Goal: Information Seeking & Learning: Learn about a topic

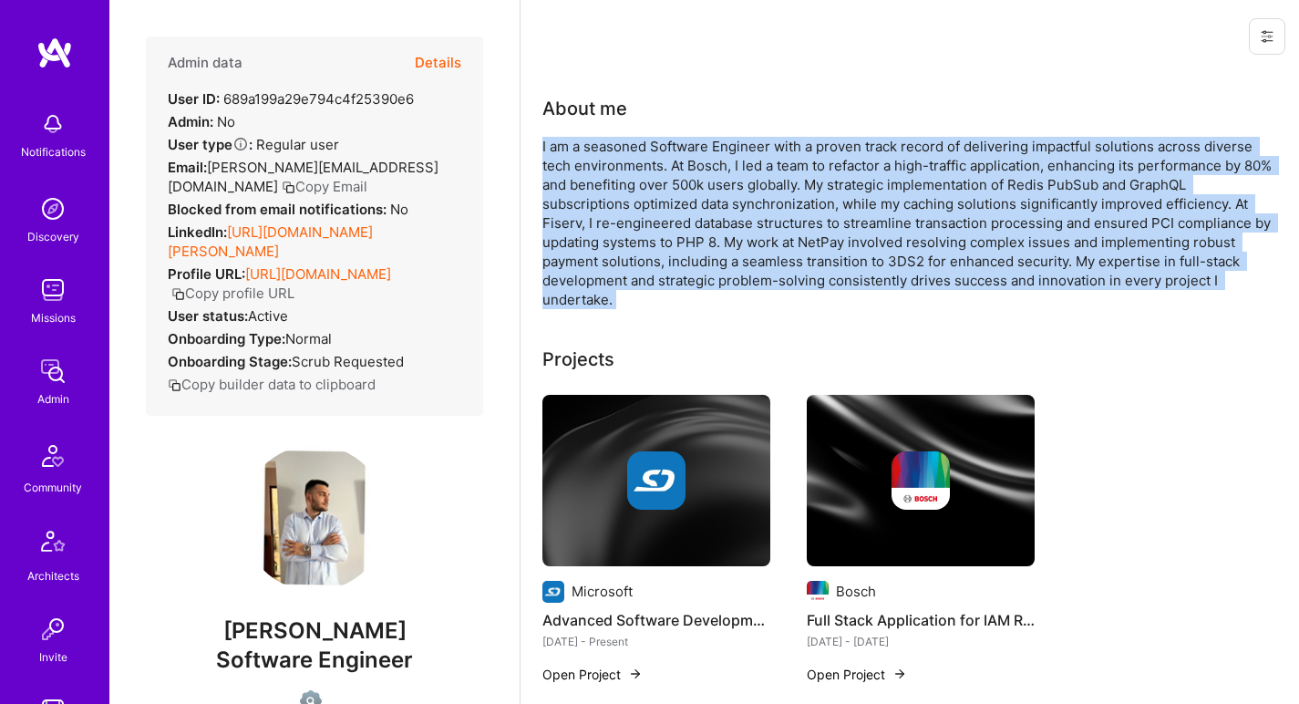
scroll to position [722, 0]
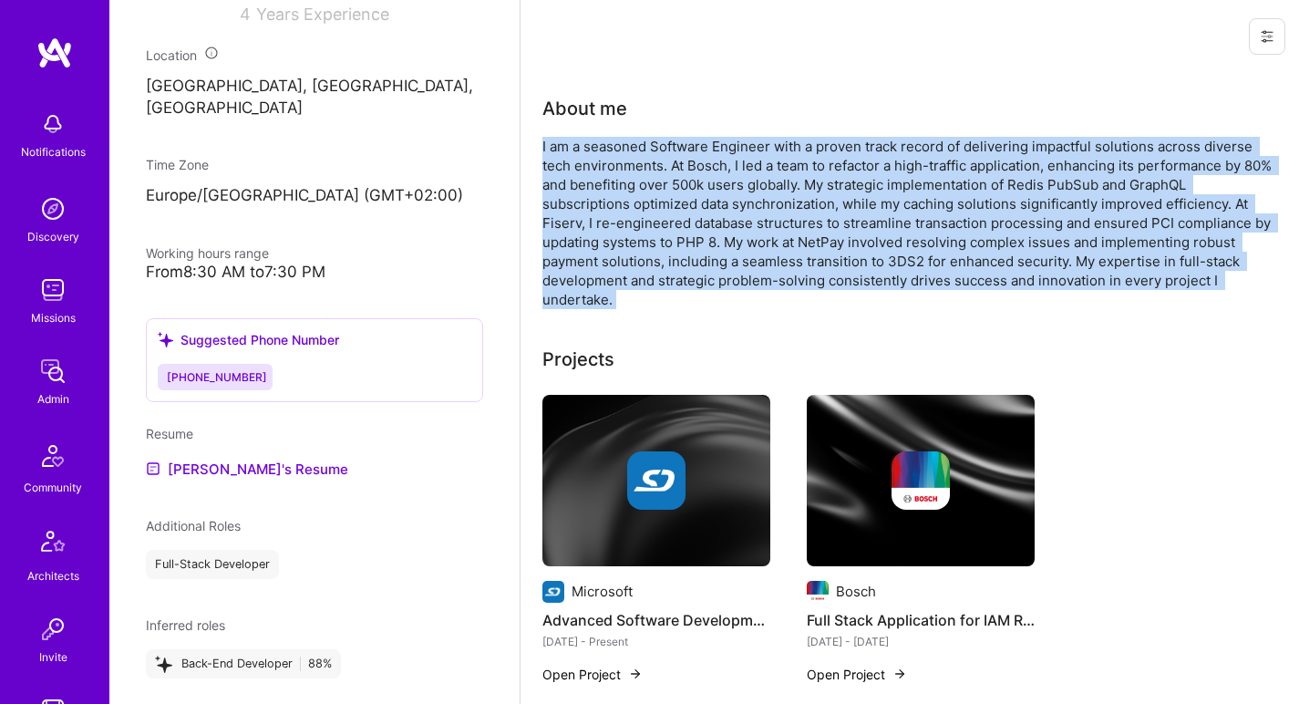
click at [610, 153] on div "I am a seasoned Software Engineer with a proven track record of delivering impa…" at bounding box center [906, 223] width 729 height 172
click at [613, 154] on div "I am a seasoned Software Engineer with a proven track record of delivering impa…" at bounding box center [906, 223] width 729 height 172
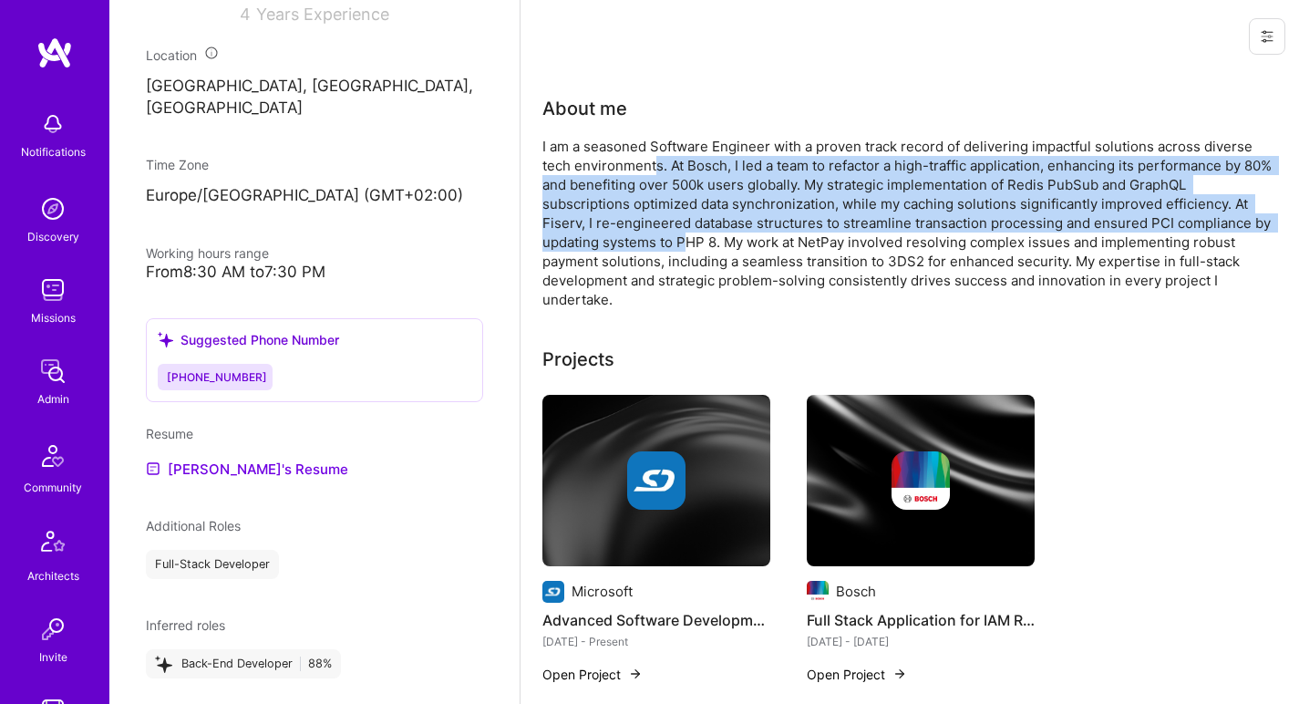
drag, startPoint x: 658, startPoint y: 164, endPoint x: 688, endPoint y: 251, distance: 91.7
click at [689, 250] on div "I am a seasoned Software Engineer with a proven track record of delivering impa…" at bounding box center [906, 223] width 729 height 172
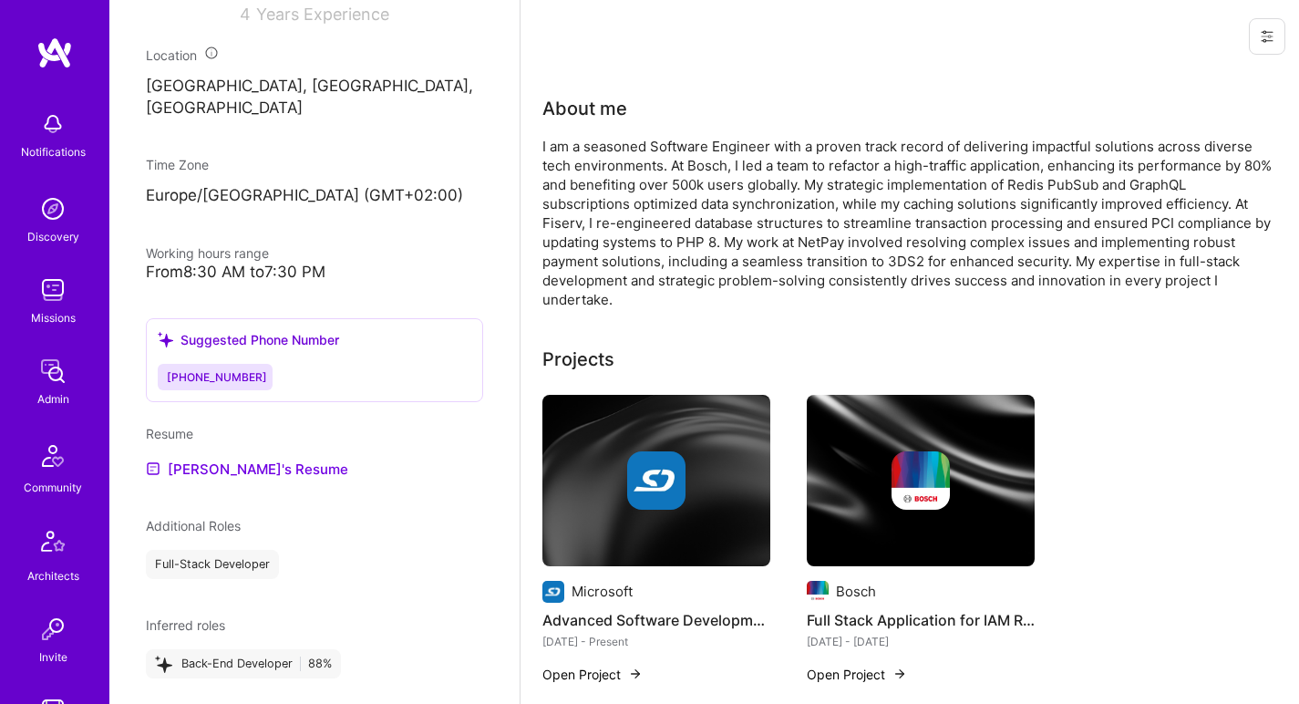
click at [690, 242] on div "I am a seasoned Software Engineer with a proven track record of delivering impa…" at bounding box center [906, 223] width 729 height 172
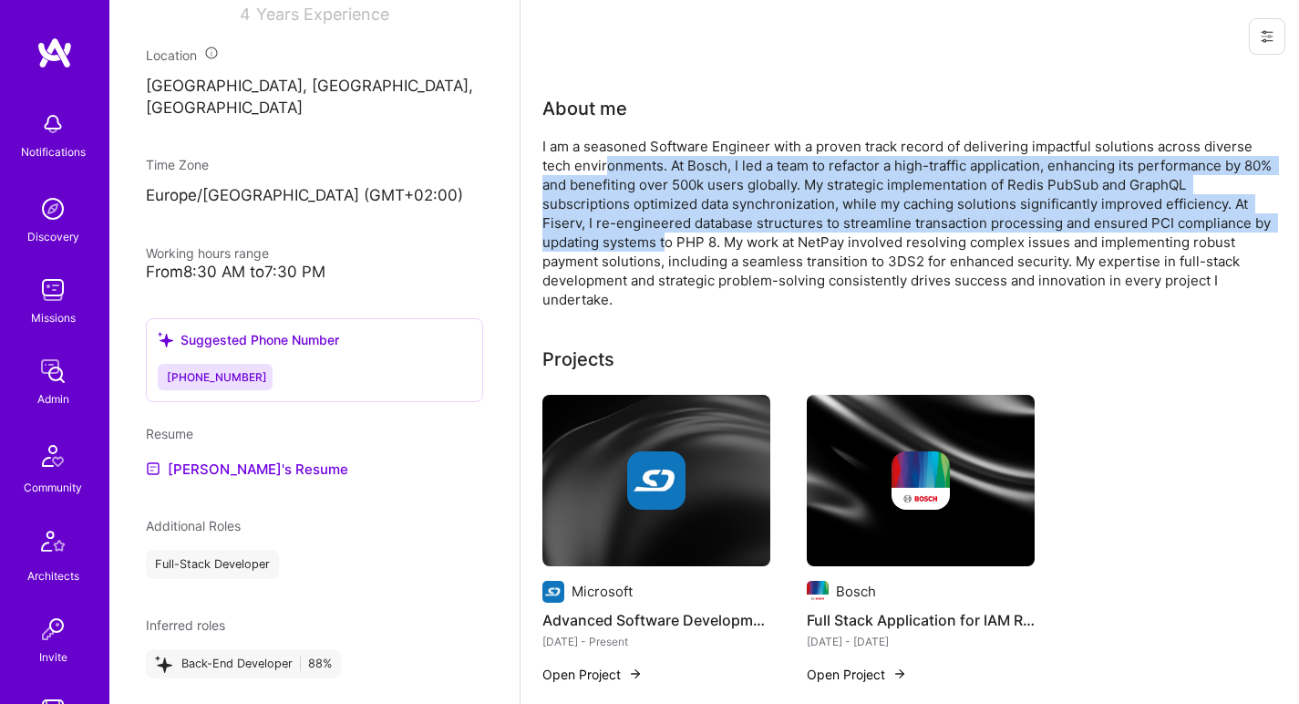
drag, startPoint x: 667, startPoint y: 232, endPoint x: 604, endPoint y: 163, distance: 92.9
click at [604, 163] on div "I am a seasoned Software Engineer with a proven track record of delivering impa…" at bounding box center [906, 223] width 729 height 172
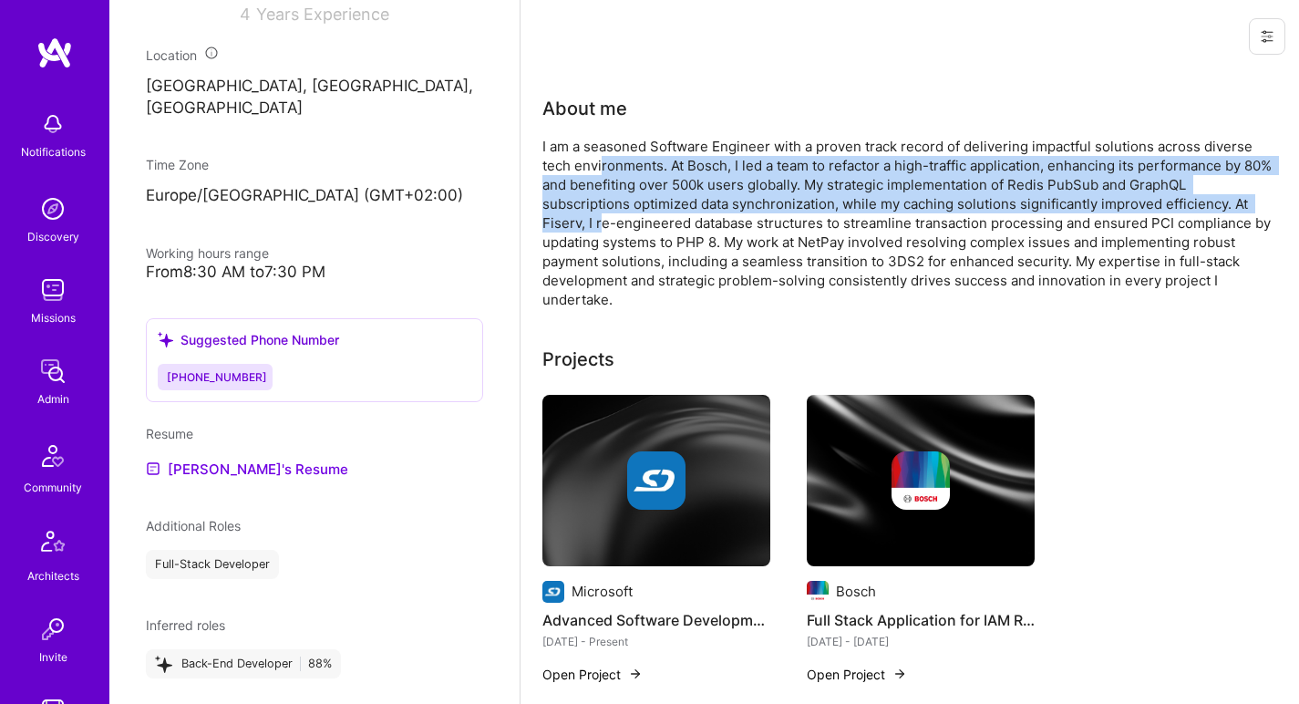
drag, startPoint x: 599, startPoint y: 189, endPoint x: 604, endPoint y: 224, distance: 36.0
click at [603, 224] on div "I am a seasoned Software Engineer with a proven track record of delivering impa…" at bounding box center [906, 223] width 729 height 172
click at [604, 224] on div "I am a seasoned Software Engineer with a proven track record of delivering impa…" at bounding box center [906, 223] width 729 height 172
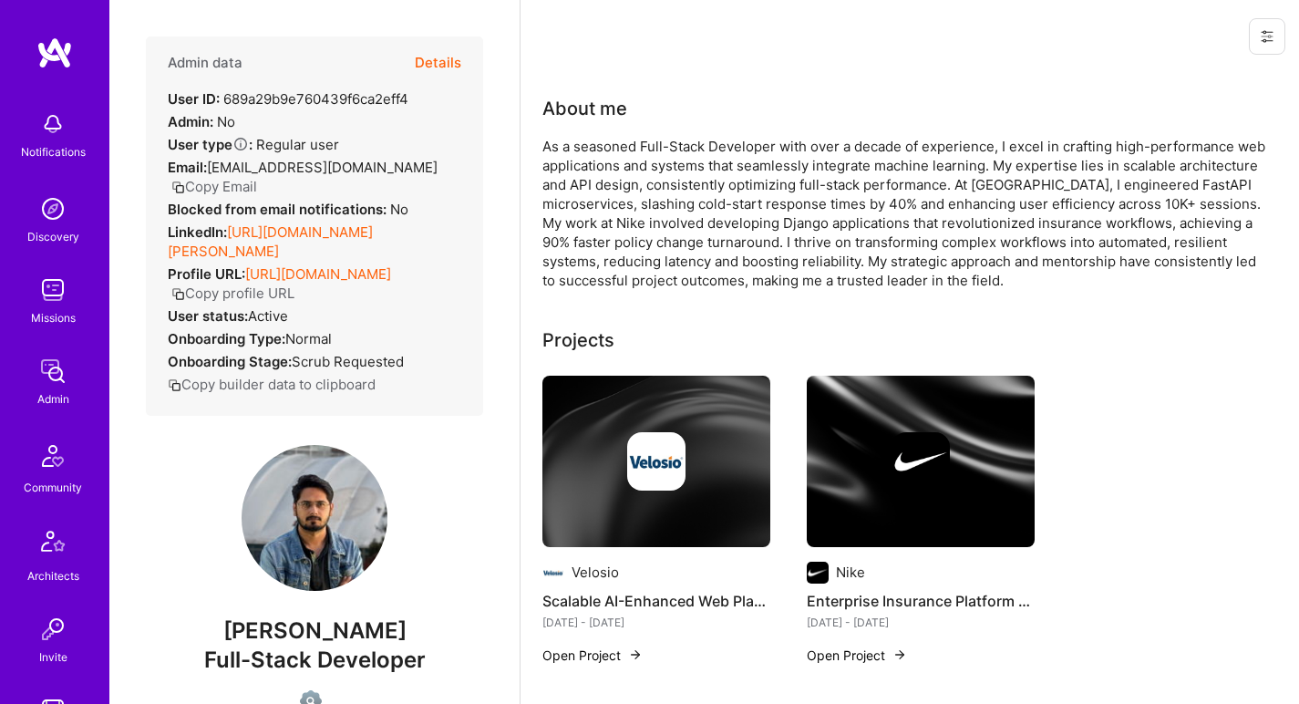
click at [248, 230] on link "[URL][DOMAIN_NAME][PERSON_NAME]" at bounding box center [270, 241] width 205 height 36
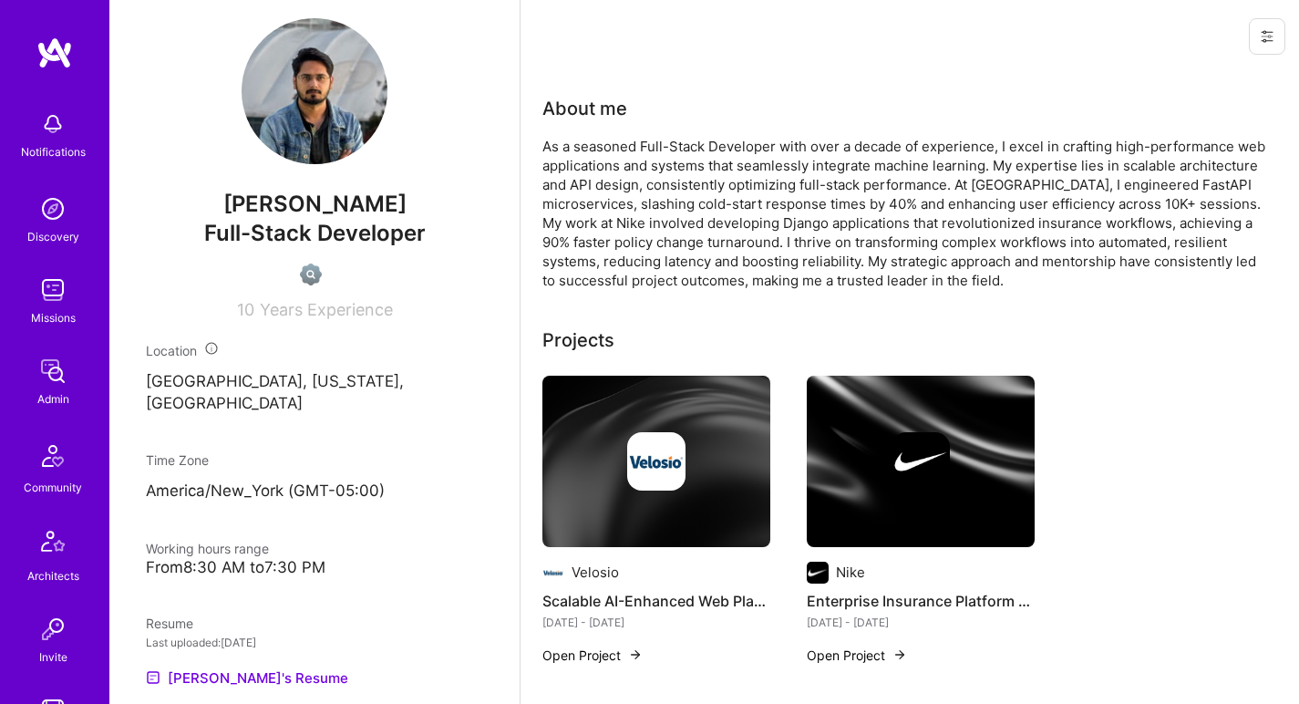
scroll to position [777, 0]
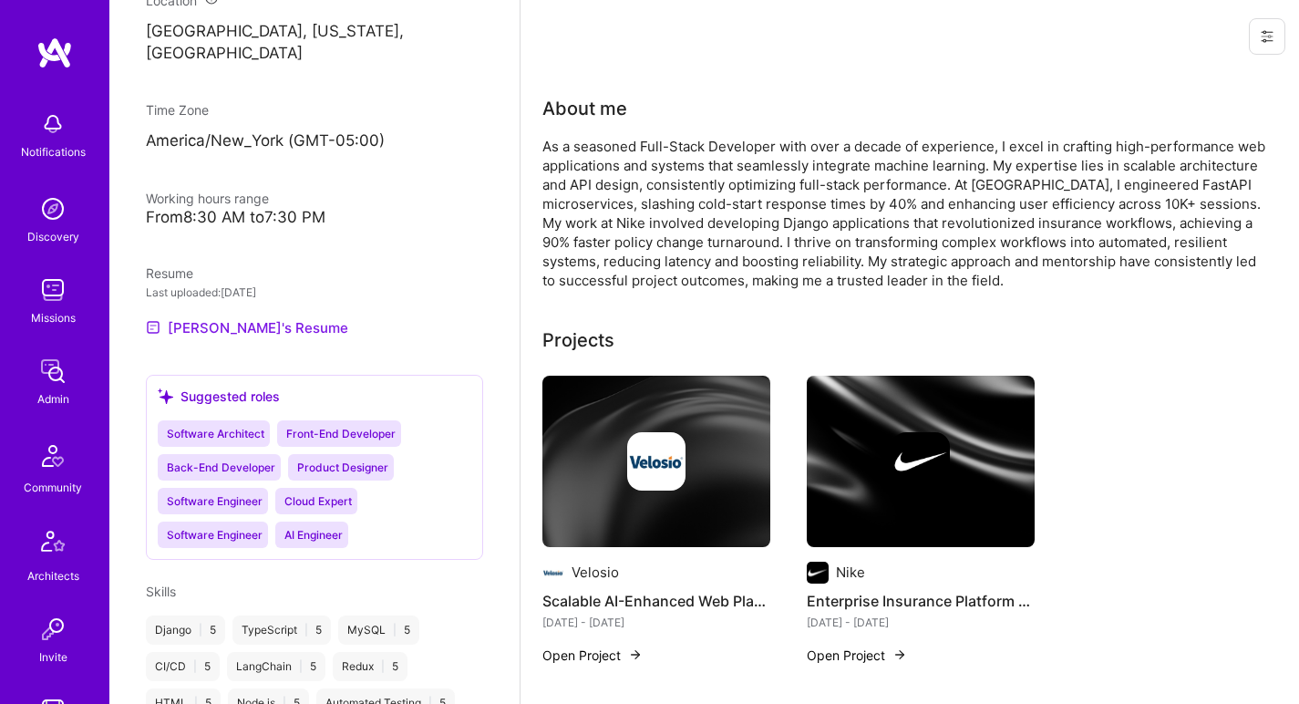
click at [233, 316] on link "[PERSON_NAME]'s Resume" at bounding box center [247, 327] width 202 height 22
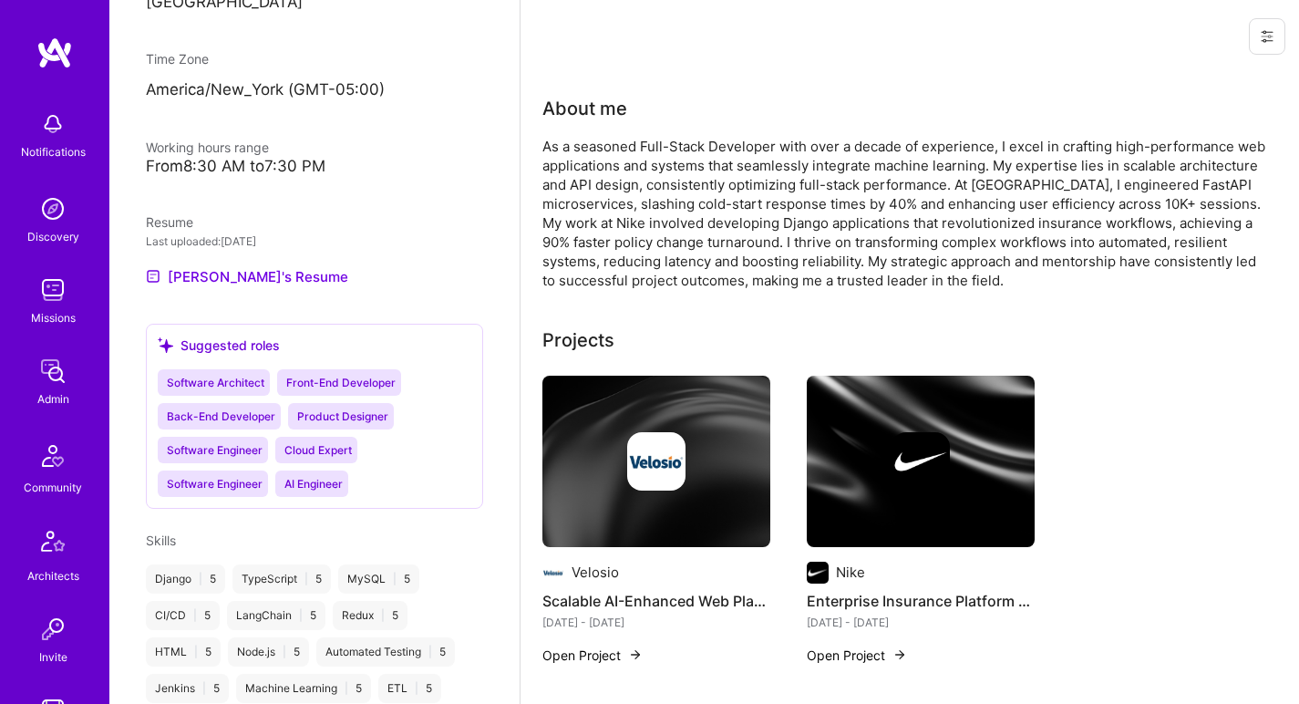
scroll to position [438, 0]
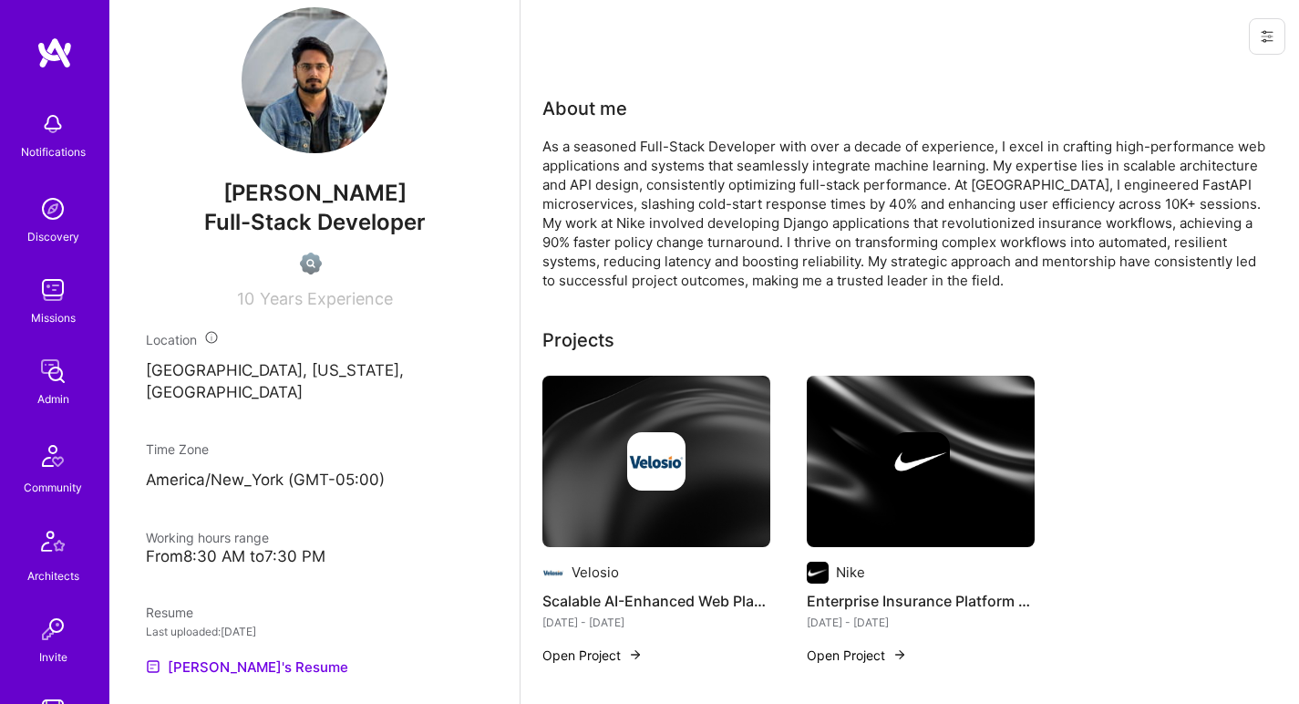
click at [707, 166] on div "As a seasoned Full-Stack Developer with over a decade of experience, I excel in…" at bounding box center [906, 213] width 729 height 153
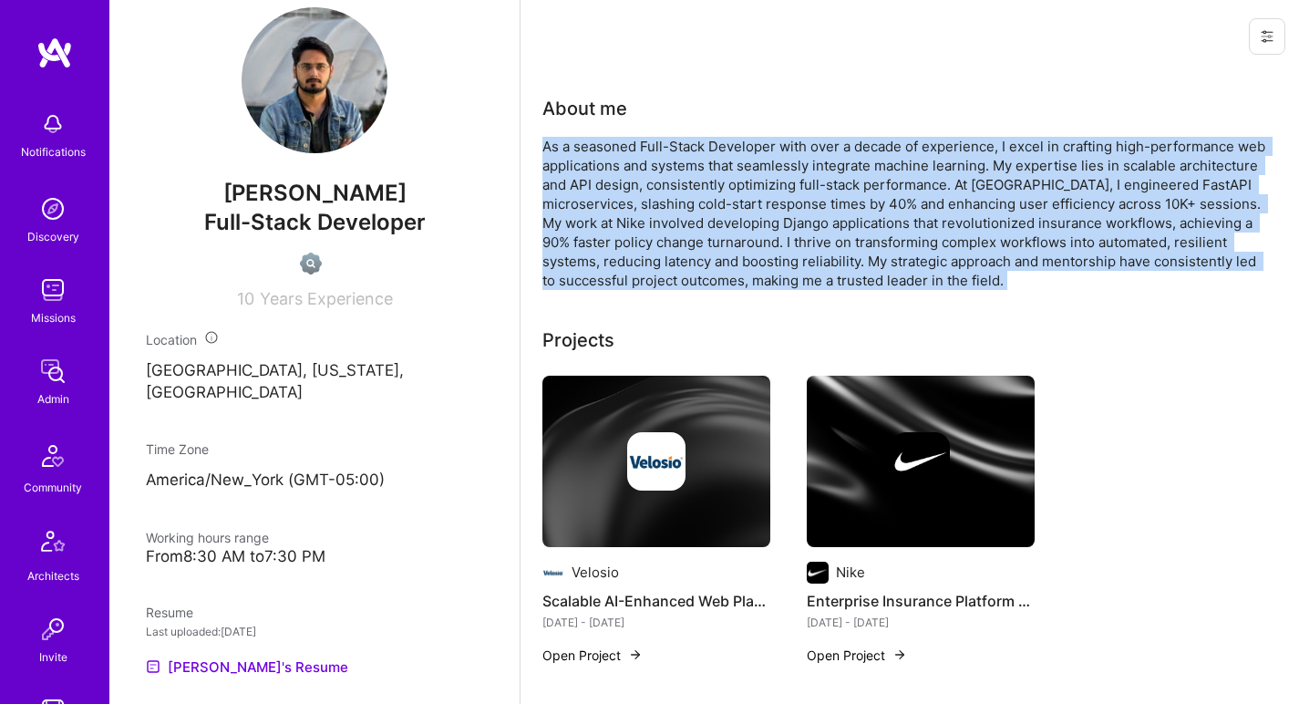
click at [707, 166] on div "As a seasoned Full-Stack Developer with over a decade of experience, I excel in…" at bounding box center [906, 213] width 729 height 153
click at [692, 194] on div "As a seasoned Full-Stack Developer with over a decade of experience, I excel in…" at bounding box center [906, 213] width 729 height 153
click at [642, 167] on div "As a seasoned Full-Stack Developer with over a decade of experience, I excel in…" at bounding box center [906, 213] width 729 height 153
click at [651, 147] on div "As a seasoned Full-Stack Developer with over a decade of experience, I excel in…" at bounding box center [906, 213] width 729 height 153
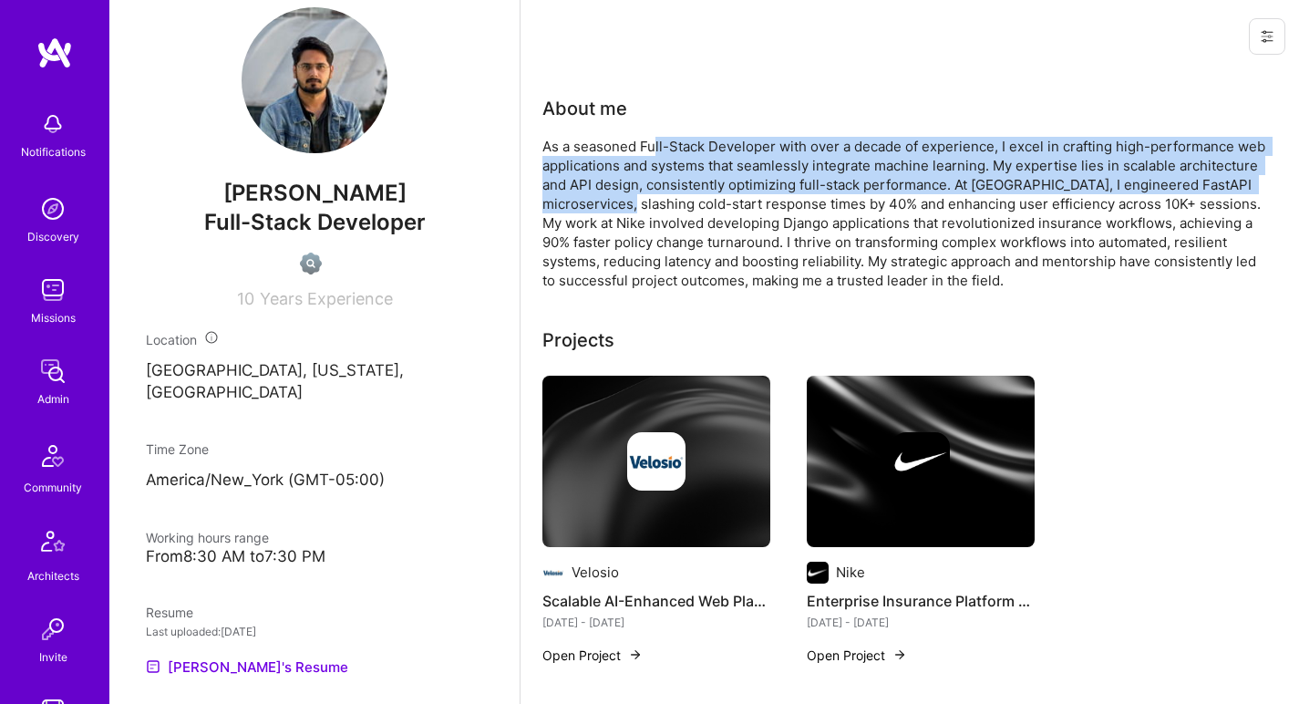
drag, startPoint x: 653, startPoint y: 139, endPoint x: 620, endPoint y: 193, distance: 63.8
click at [620, 193] on div "As a seasoned Full-Stack Developer with over a decade of experience, I excel in…" at bounding box center [906, 213] width 729 height 153
drag, startPoint x: 620, startPoint y: 193, endPoint x: 620, endPoint y: 139, distance: 53.8
click at [620, 139] on div "As a seasoned Full-Stack Developer with over a decade of experience, I excel in…" at bounding box center [906, 213] width 729 height 153
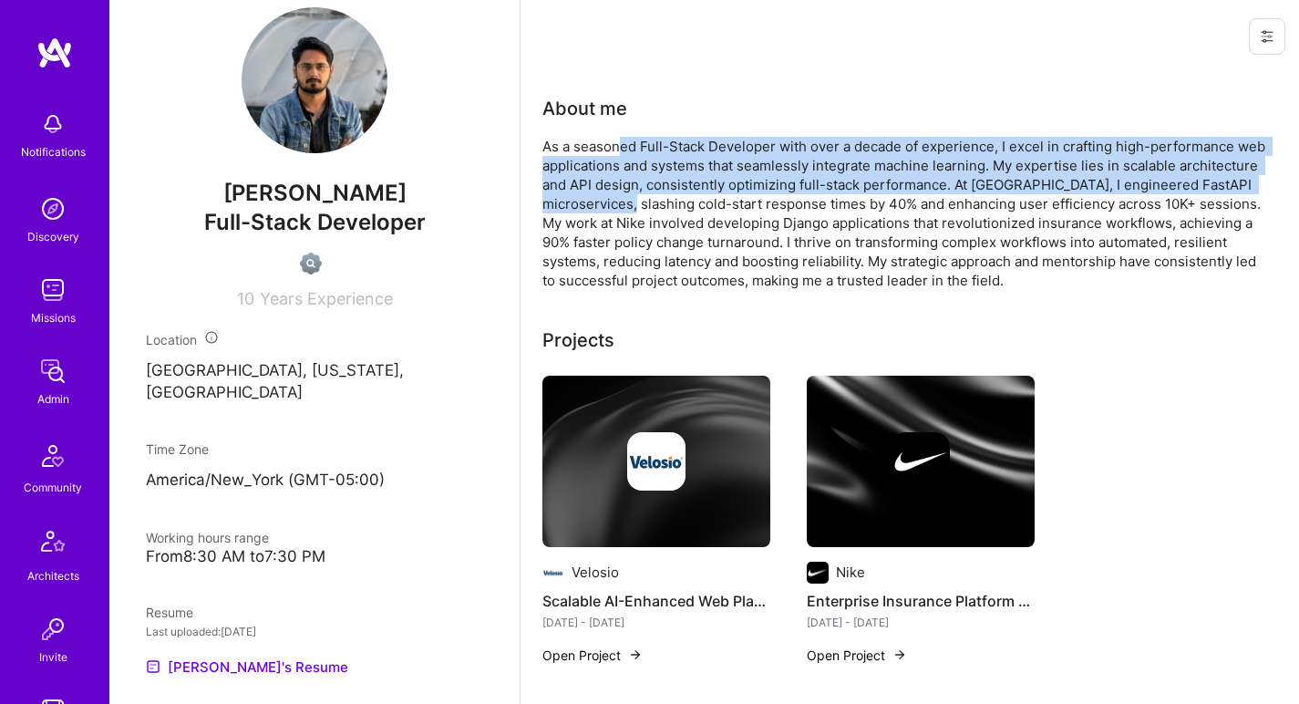
click at [620, 139] on div "As a seasoned Full-Stack Developer with over a decade of experience, I excel in…" at bounding box center [906, 213] width 729 height 153
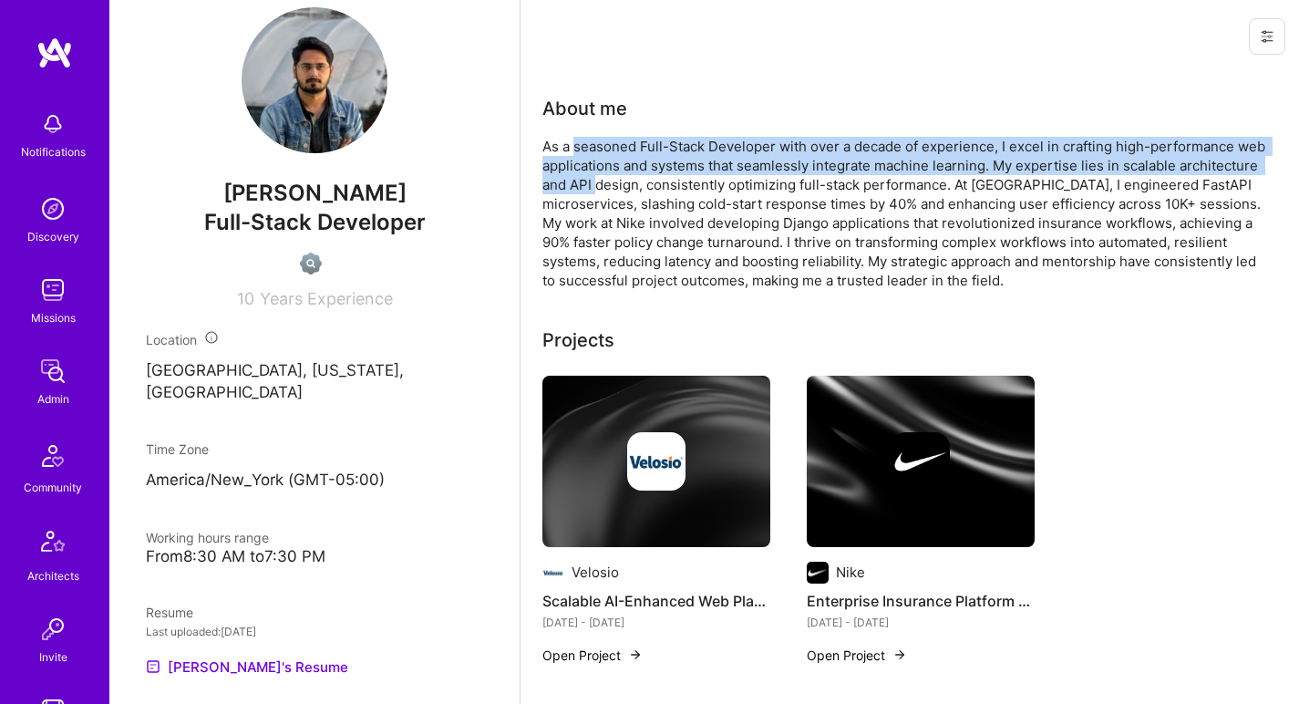
drag, startPoint x: 620, startPoint y: 139, endPoint x: 593, endPoint y: 174, distance: 43.6
click at [593, 174] on div "As a seasoned Full-Stack Developer with over a decade of experience, I excel in…" at bounding box center [906, 213] width 729 height 153
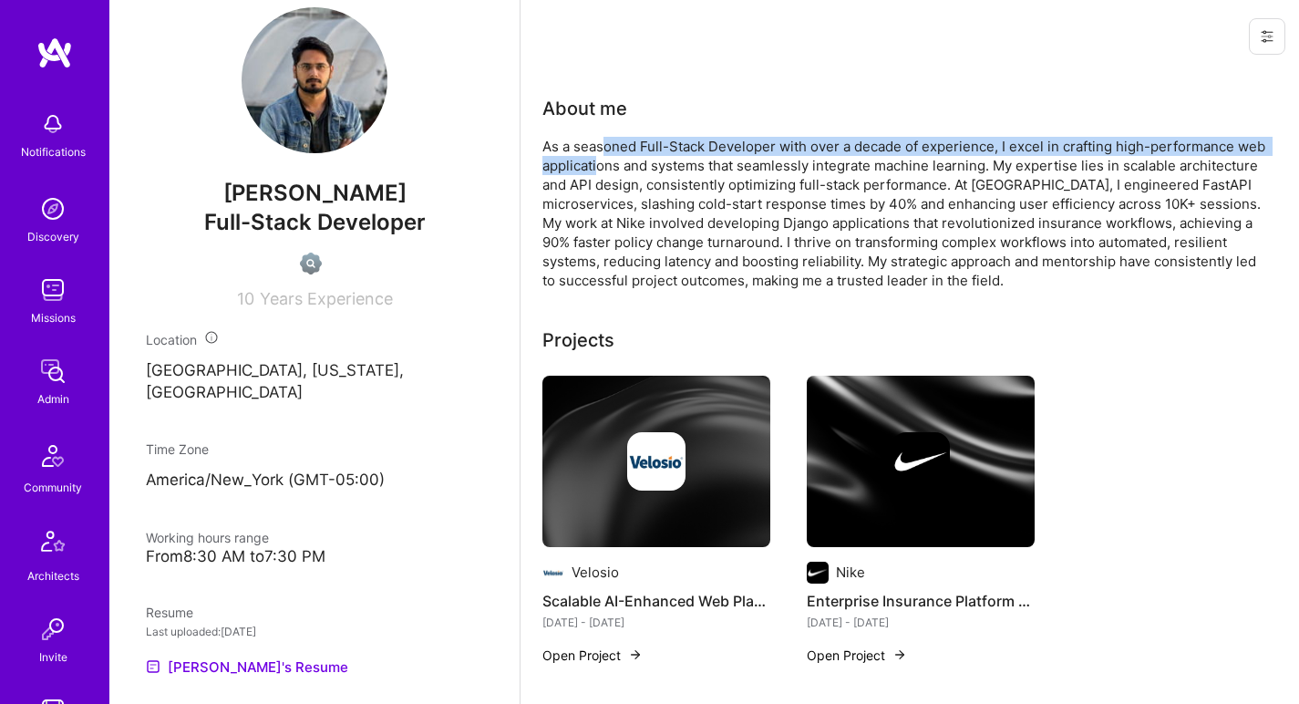
drag, startPoint x: 599, startPoint y: 166, endPoint x: 608, endPoint y: 141, distance: 26.2
click at [608, 141] on div "As a seasoned Full-Stack Developer with over a decade of experience, I excel in…" at bounding box center [906, 213] width 729 height 153
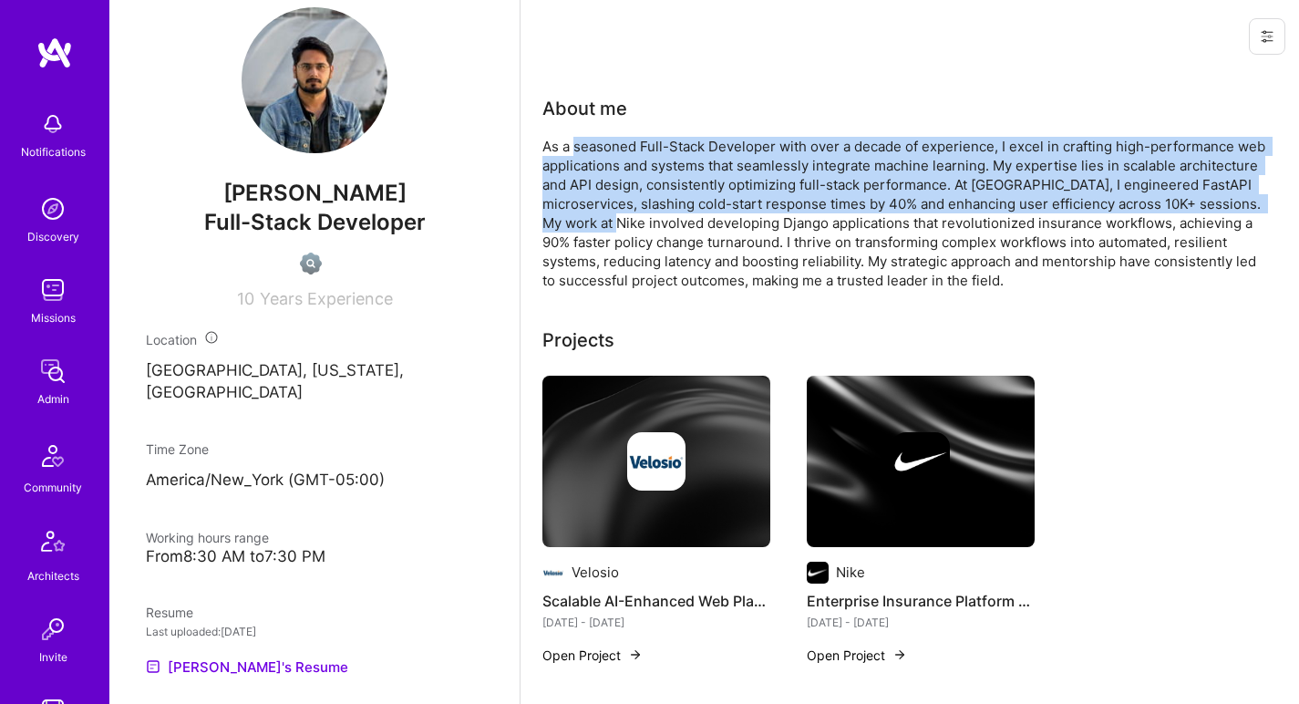
drag, startPoint x: 608, startPoint y: 141, endPoint x: 572, endPoint y: 224, distance: 90.2
click at [573, 223] on div "As a seasoned Full-Stack Developer with over a decade of experience, I excel in…" at bounding box center [906, 213] width 729 height 153
click at [572, 224] on div "As a seasoned Full-Stack Developer with over a decade of experience, I excel in…" at bounding box center [906, 213] width 729 height 153
drag, startPoint x: 572, startPoint y: 224, endPoint x: 603, endPoint y: 149, distance: 80.6
click at [603, 149] on div "As a seasoned Full-Stack Developer with over a decade of experience, I excel in…" at bounding box center [906, 213] width 729 height 153
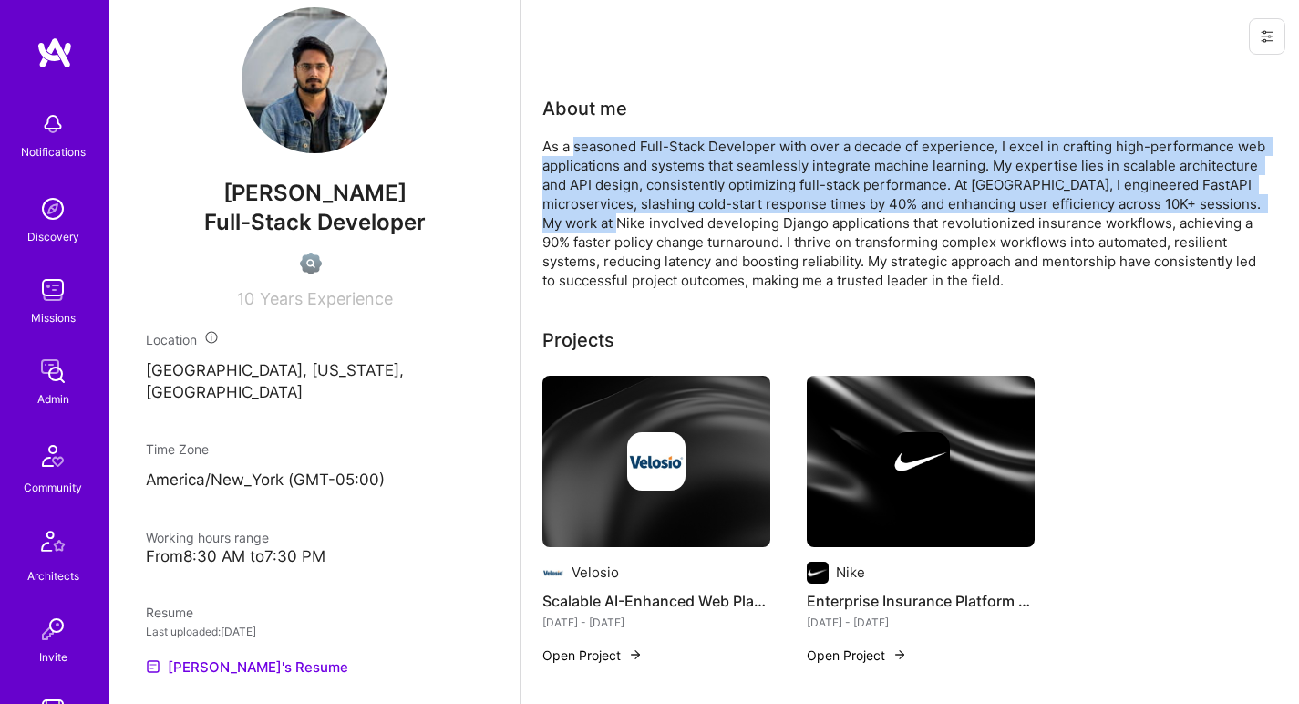
click at [603, 149] on div "As a seasoned Full-Stack Developer with over a decade of experience, I excel in…" at bounding box center [906, 213] width 729 height 153
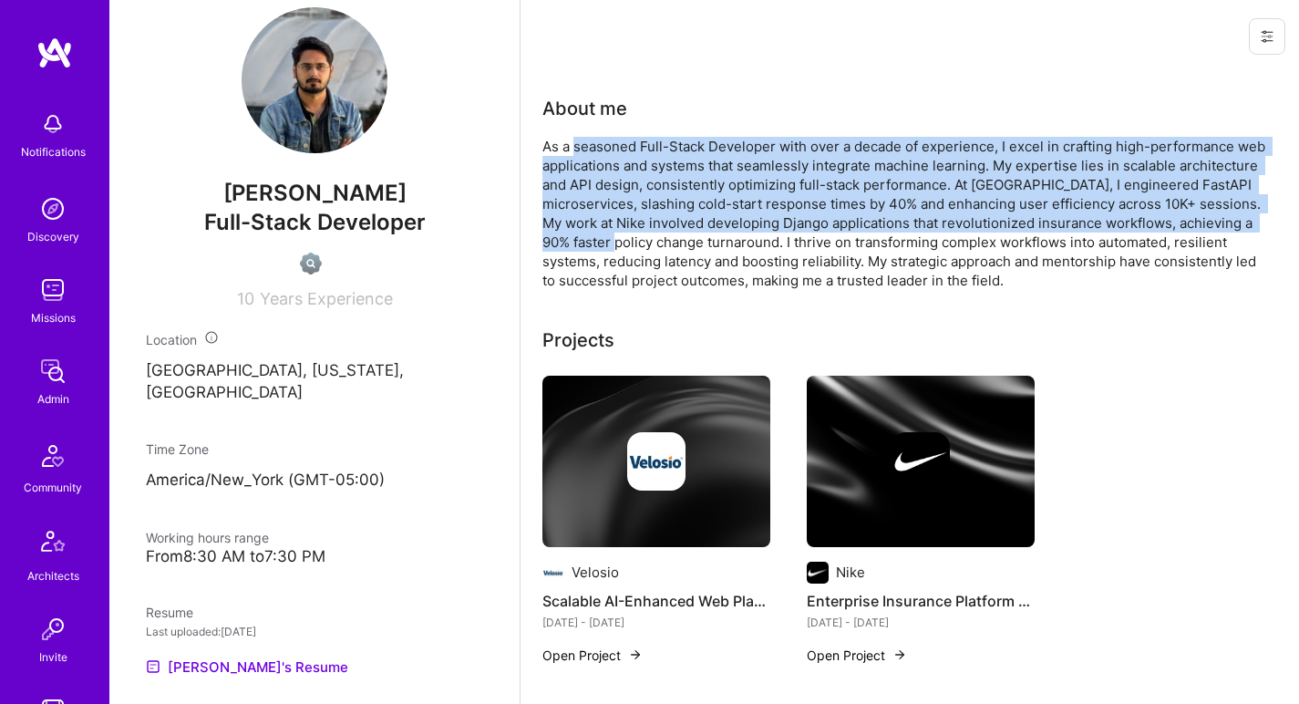
drag, startPoint x: 603, startPoint y: 149, endPoint x: 571, endPoint y: 237, distance: 93.5
click at [571, 237] on div "As a seasoned Full-Stack Developer with over a decade of experience, I excel in…" at bounding box center [906, 213] width 729 height 153
drag, startPoint x: 571, startPoint y: 237, endPoint x: 623, endPoint y: 149, distance: 102.6
click at [623, 149] on div "As a seasoned Full-Stack Developer with over a decade of experience, I excel in…" at bounding box center [906, 213] width 729 height 153
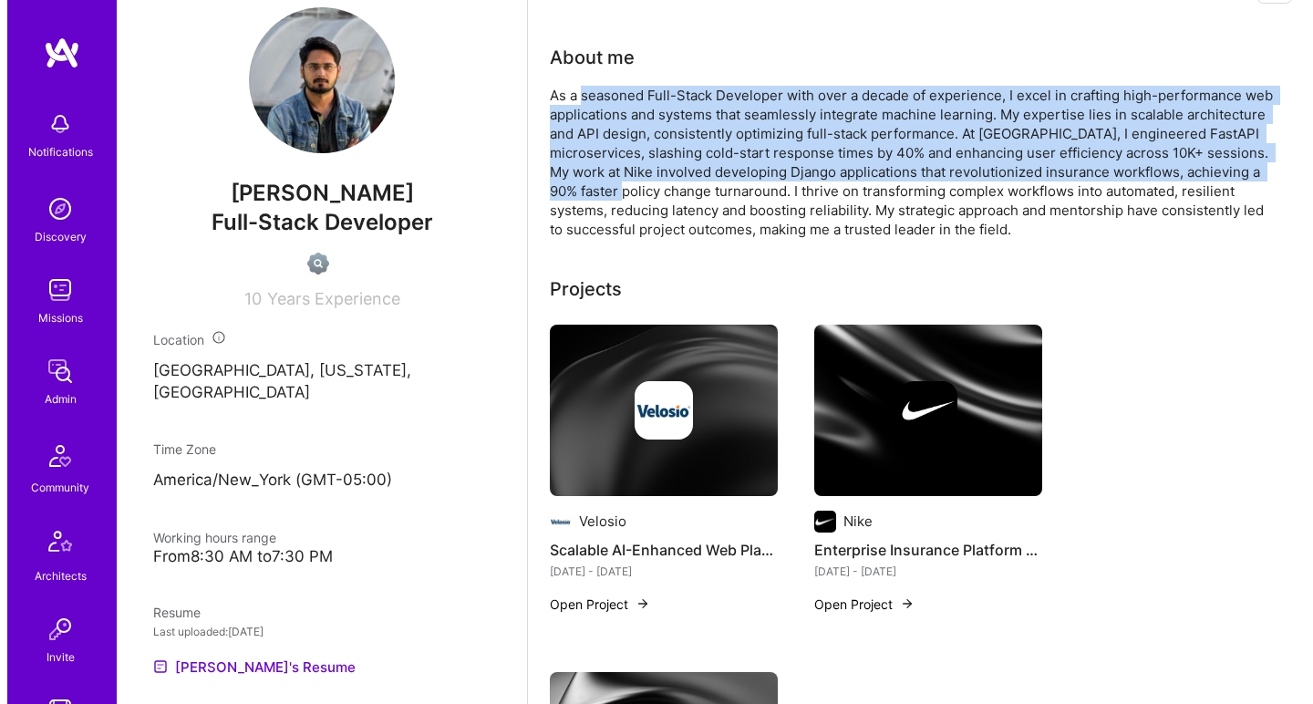
scroll to position [102, 0]
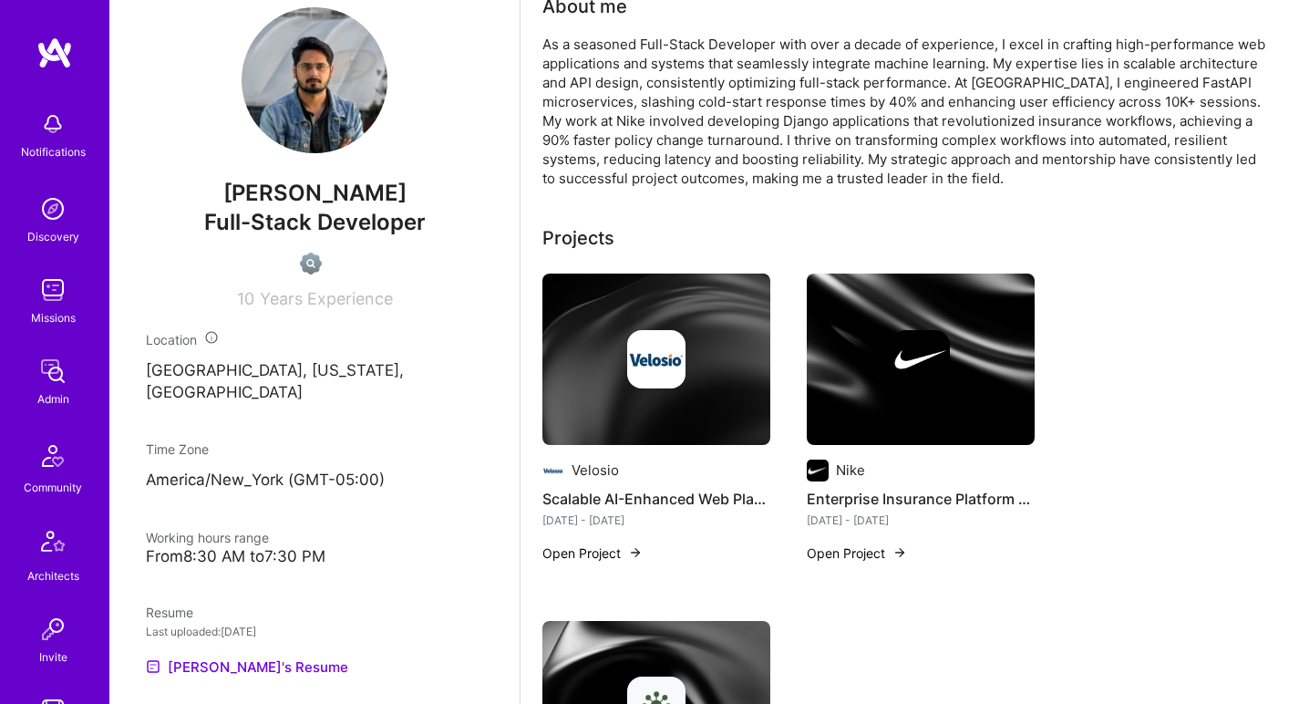
click at [722, 351] on div at bounding box center [656, 359] width 228 height 58
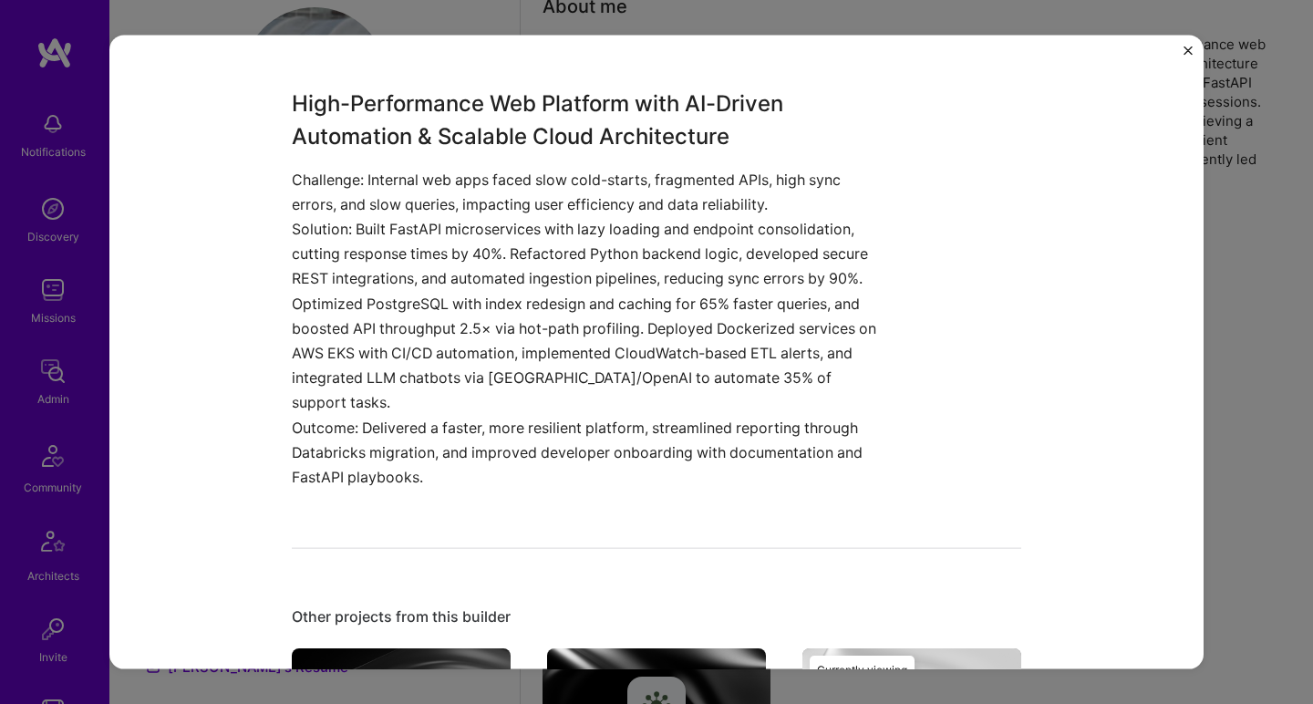
scroll to position [591, 0]
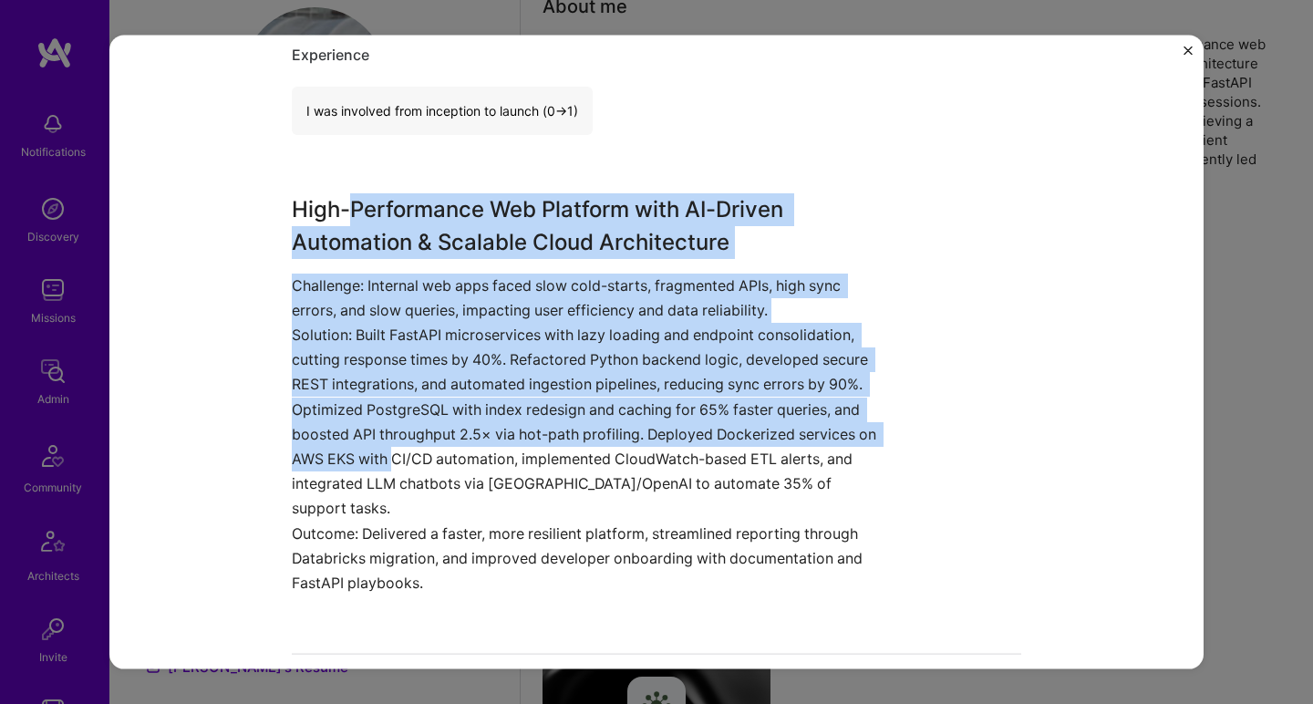
drag, startPoint x: 347, startPoint y: 196, endPoint x: 386, endPoint y: 458, distance: 264.5
click at [386, 458] on div "High-Performance Web Platform with AI-Driven Automation & Scalable Cloud Archit…" at bounding box center [588, 393] width 593 height 403
click at [386, 458] on p "Solution: Built FastAPI microservices with lazy loading and endpoint consolidat…" at bounding box center [588, 422] width 593 height 199
drag, startPoint x: 386, startPoint y: 457, endPoint x: 424, endPoint y: 207, distance: 252.5
click at [424, 207] on div "High-Performance Web Platform with AI-Driven Automation & Scalable Cloud Archit…" at bounding box center [588, 393] width 593 height 403
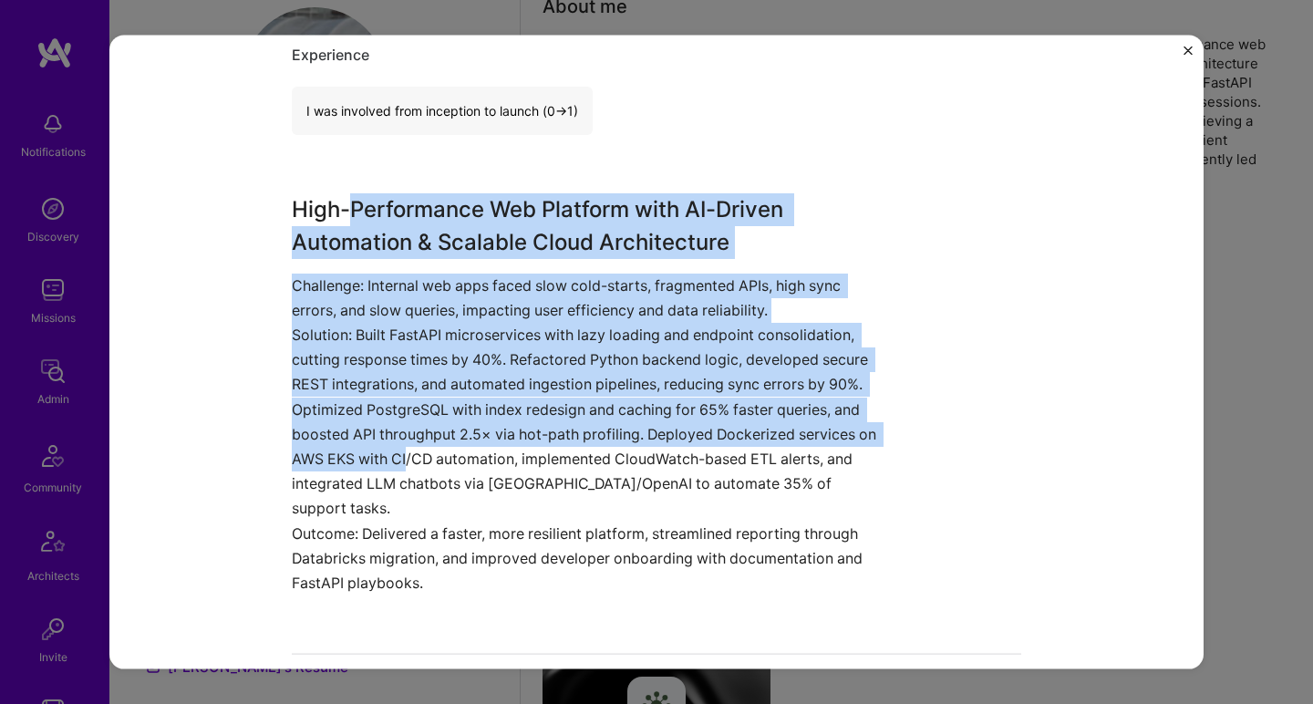
click at [424, 207] on h3 "High-Performance Web Platform with AI-Driven Automation & Scalable Cloud Archit…" at bounding box center [588, 225] width 593 height 66
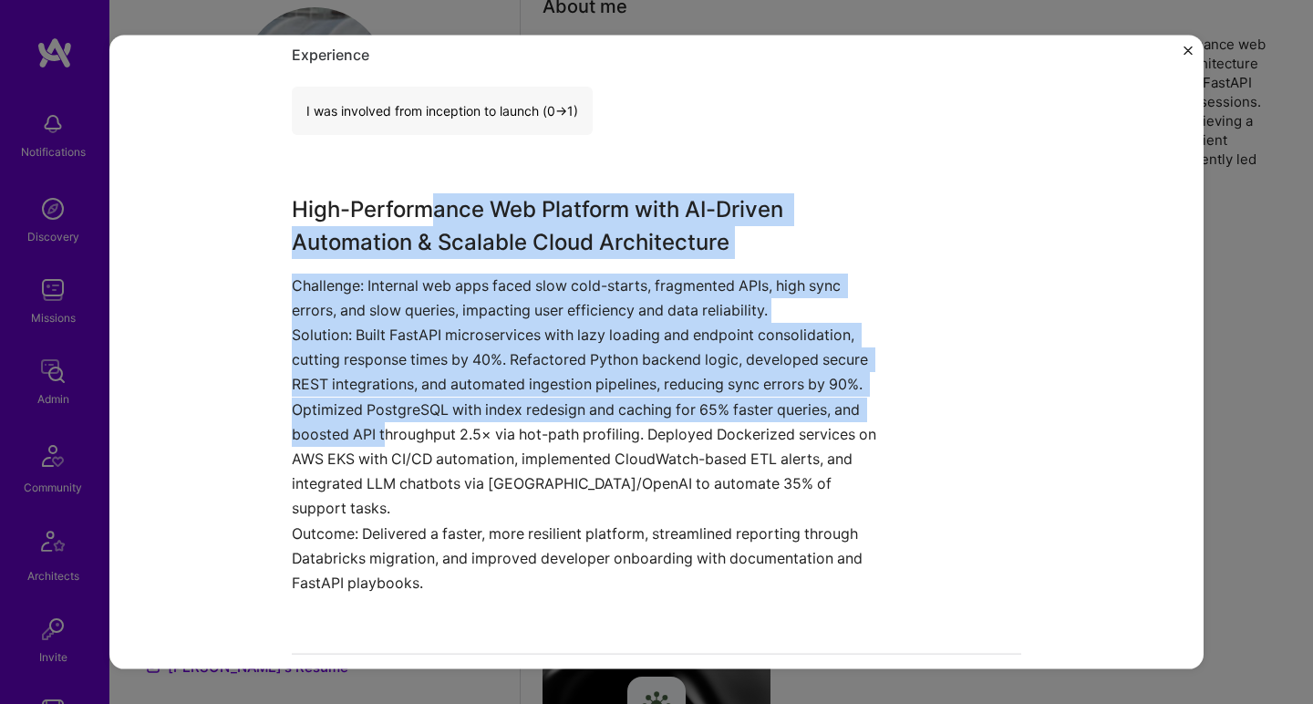
drag, startPoint x: 428, startPoint y: 202, endPoint x: 382, endPoint y: 419, distance: 221.7
click at [382, 419] on div "High-Performance Web Platform with AI-Driven Automation & Scalable Cloud Archit…" at bounding box center [588, 393] width 593 height 403
click at [382, 419] on p "Solution: Built FastAPI microservices with lazy loading and endpoint consolidat…" at bounding box center [588, 422] width 593 height 199
drag, startPoint x: 382, startPoint y: 419, endPoint x: 485, endPoint y: 198, distance: 244.3
click at [485, 198] on div "High-Performance Web Platform with AI-Driven Automation & Scalable Cloud Archit…" at bounding box center [588, 393] width 593 height 403
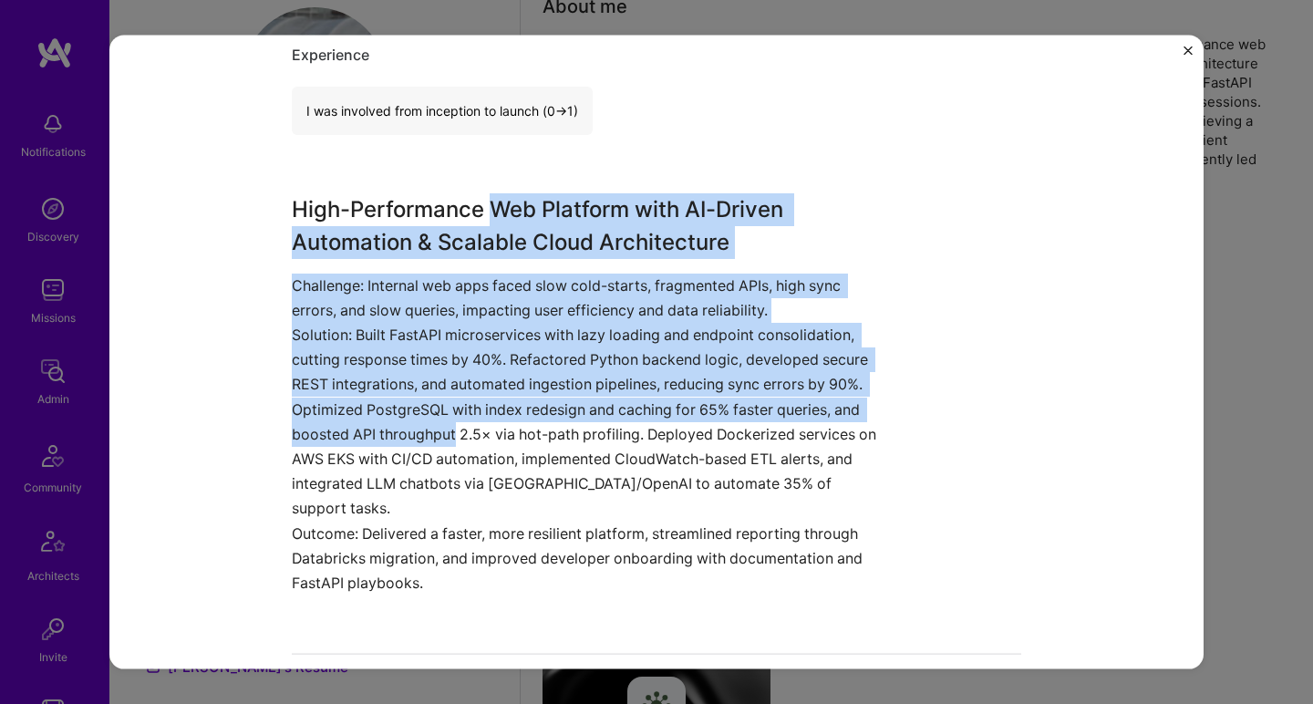
click at [485, 198] on h3 "High-Performance Web Platform with AI-Driven Automation & Scalable Cloud Archit…" at bounding box center [588, 225] width 593 height 66
drag, startPoint x: 486, startPoint y: 202, endPoint x: 418, endPoint y: 422, distance: 229.8
click at [418, 422] on div "High-Performance Web Platform with AI-Driven Automation & Scalable Cloud Archit…" at bounding box center [588, 393] width 593 height 403
click at [418, 422] on p "Solution: Built FastAPI microservices with lazy loading and endpoint consolidat…" at bounding box center [588, 422] width 593 height 199
drag, startPoint x: 418, startPoint y: 422, endPoint x: 505, endPoint y: 216, distance: 223.5
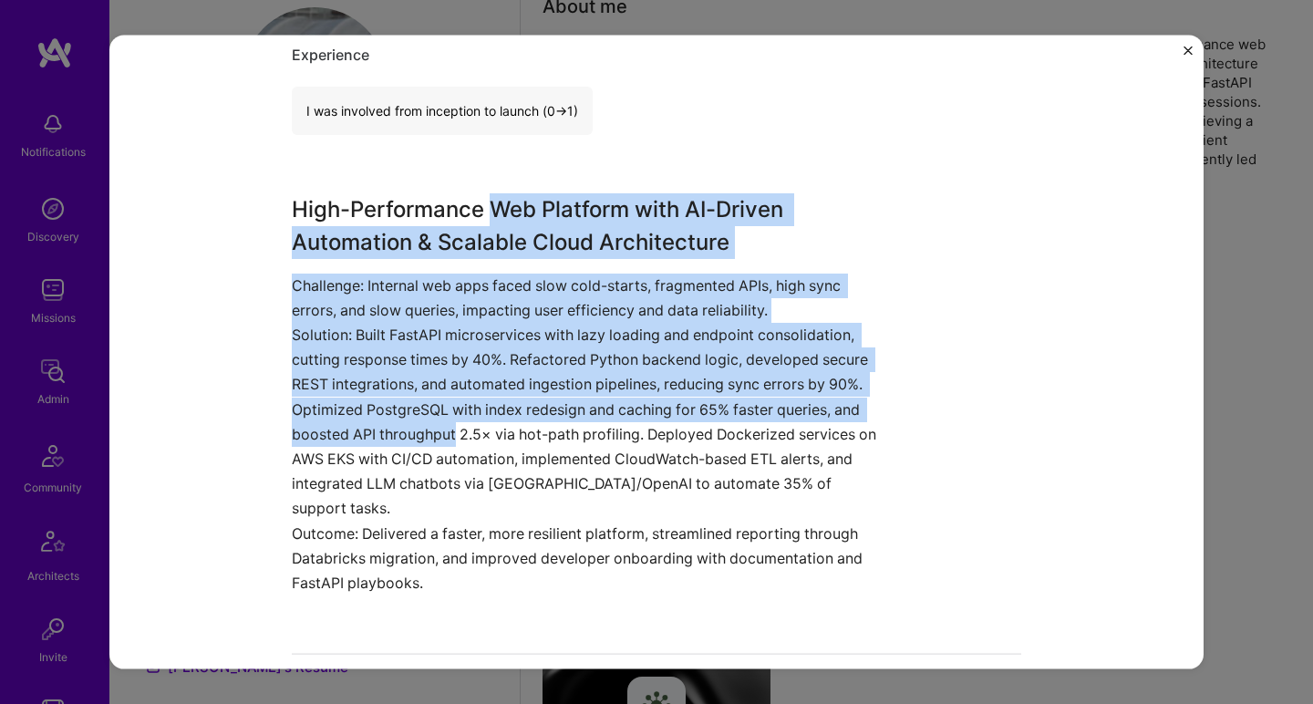
click at [505, 216] on div "High-Performance Web Platform with AI-Driven Automation & Scalable Cloud Archit…" at bounding box center [588, 393] width 593 height 403
click at [505, 216] on h3 "High-Performance Web Platform with AI-Driven Automation & Scalable Cloud Archit…" at bounding box center [588, 225] width 593 height 66
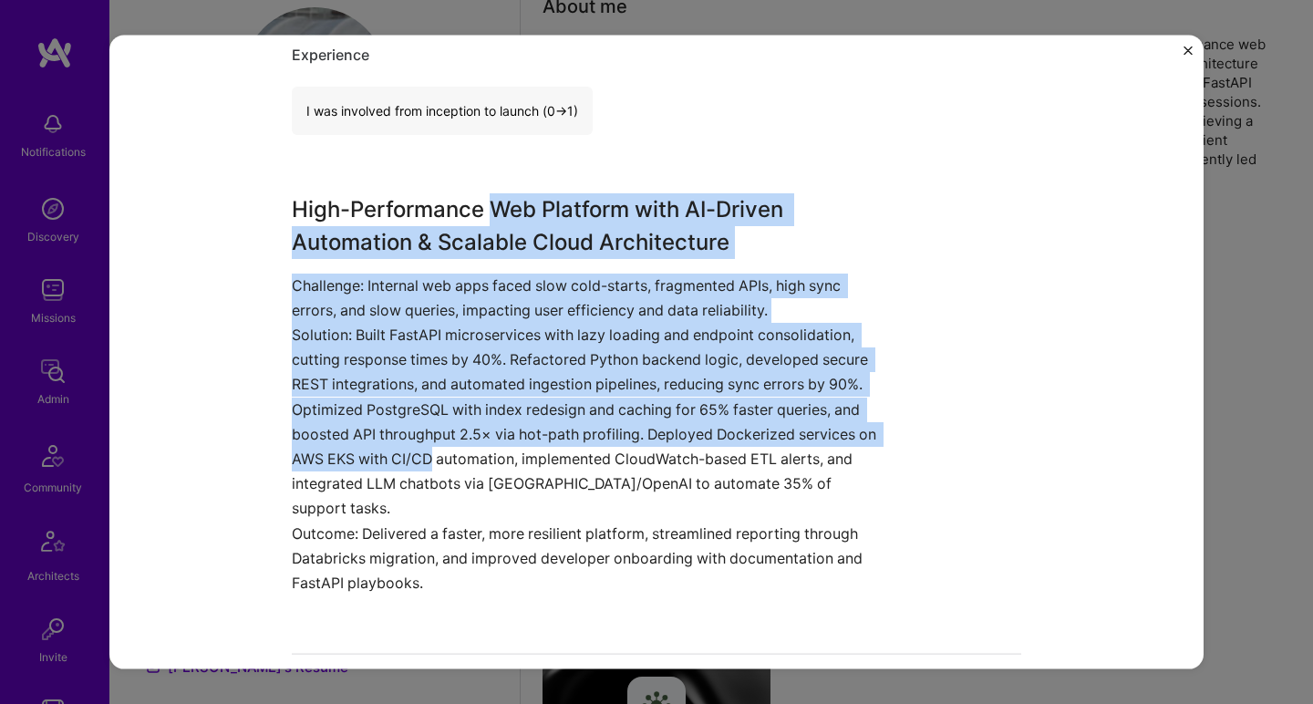
drag, startPoint x: 505, startPoint y: 216, endPoint x: 412, endPoint y: 463, distance: 263.9
click at [412, 463] on div "High-Performance Web Platform with AI-Driven Automation & Scalable Cloud Archit…" at bounding box center [588, 393] width 593 height 403
click at [412, 463] on p "Solution: Built FastAPI microservices with lazy loading and endpoint consolidat…" at bounding box center [588, 422] width 593 height 199
drag, startPoint x: 412, startPoint y: 463, endPoint x: 526, endPoint y: 219, distance: 269.6
click at [526, 219] on div "High-Performance Web Platform with AI-Driven Automation & Scalable Cloud Archit…" at bounding box center [588, 393] width 593 height 403
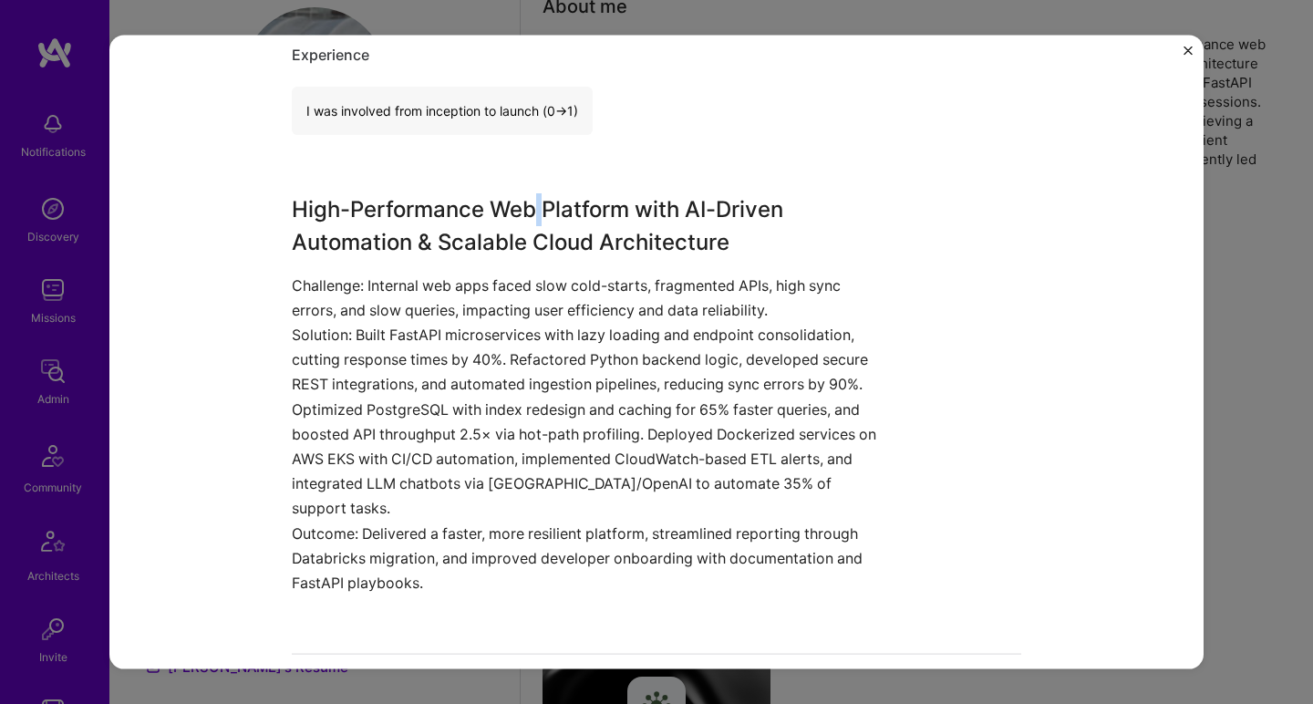
click at [526, 219] on h3 "High-Performance Web Platform with AI-Driven Automation & Scalable Cloud Archit…" at bounding box center [588, 225] width 593 height 66
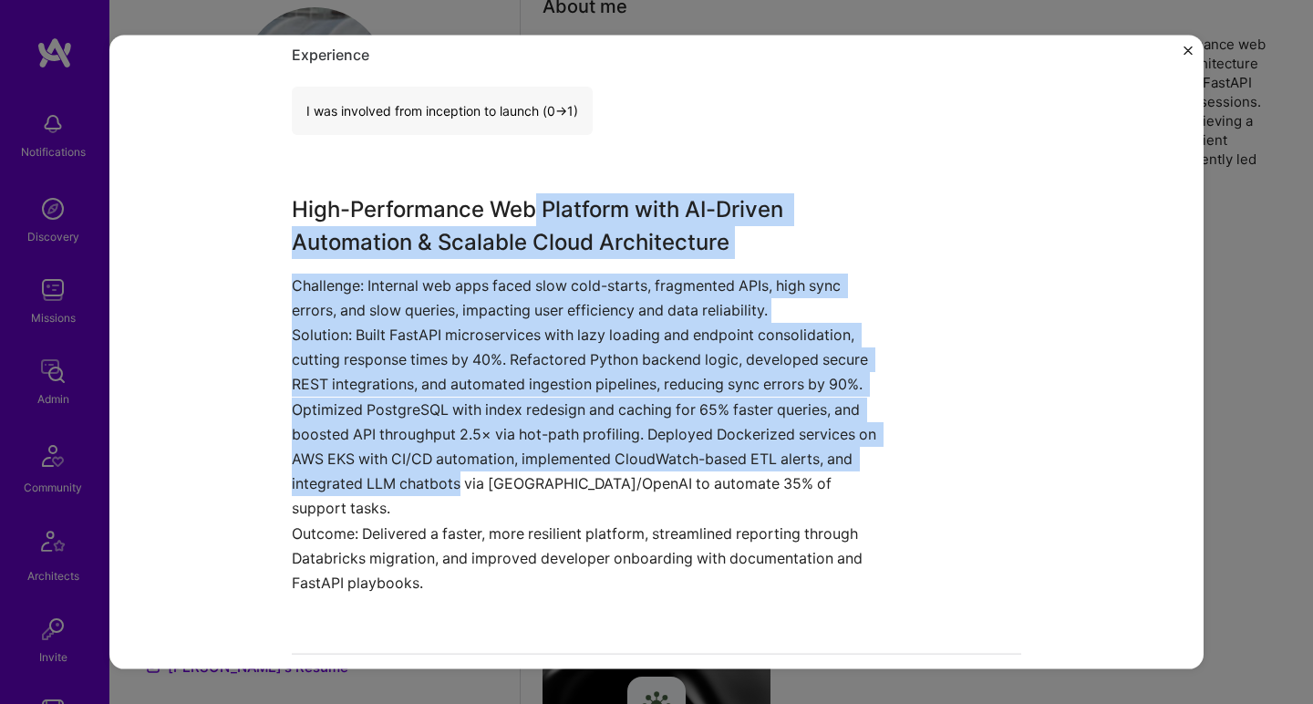
drag, startPoint x: 526, startPoint y: 219, endPoint x: 438, endPoint y: 471, distance: 267.2
click at [438, 471] on div "High-Performance Web Platform with AI-Driven Automation & Scalable Cloud Archit…" at bounding box center [588, 393] width 593 height 403
click at [438, 471] on p "Solution: Built FastAPI microservices with lazy loading and endpoint consolidat…" at bounding box center [588, 422] width 593 height 199
drag, startPoint x: 438, startPoint y: 471, endPoint x: 625, endPoint y: 214, distance: 317.8
click at [624, 214] on div "High-Performance Web Platform with AI-Driven Automation & Scalable Cloud Archit…" at bounding box center [588, 393] width 593 height 403
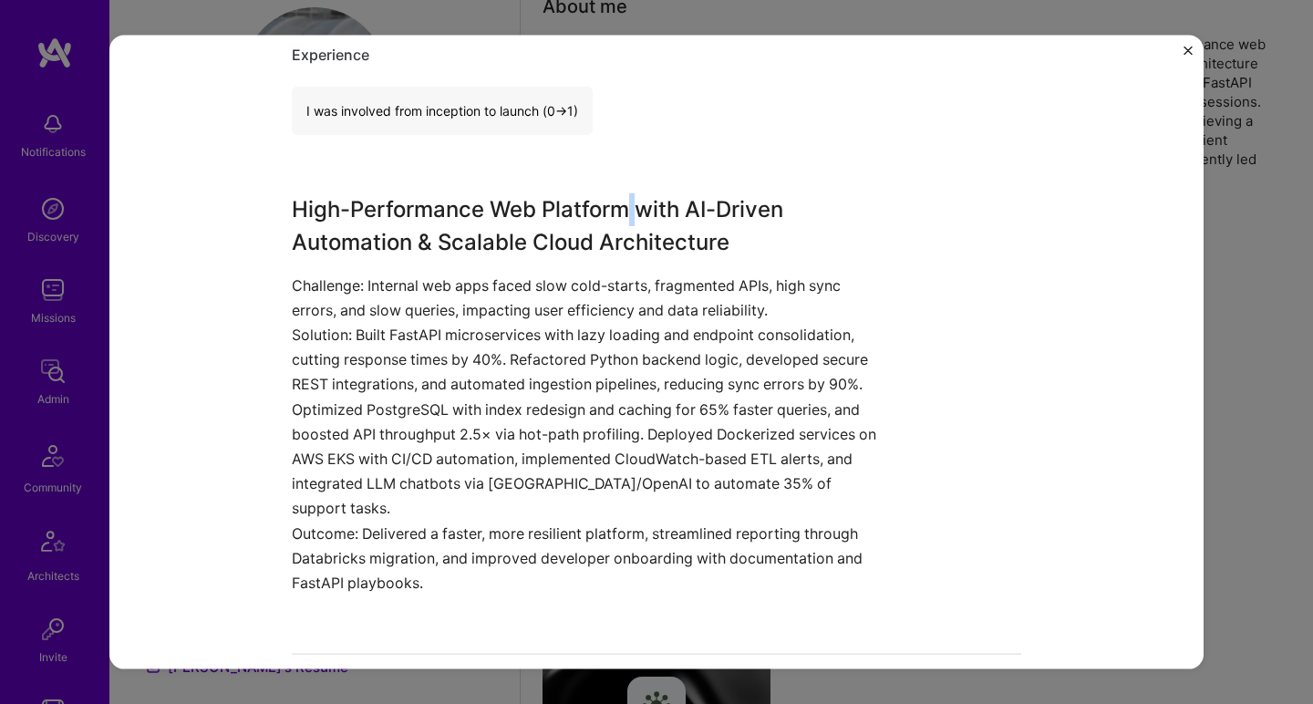
click at [626, 214] on h3 "High-Performance Web Platform with AI-Driven Automation & Scalable Cloud Archit…" at bounding box center [588, 225] width 593 height 66
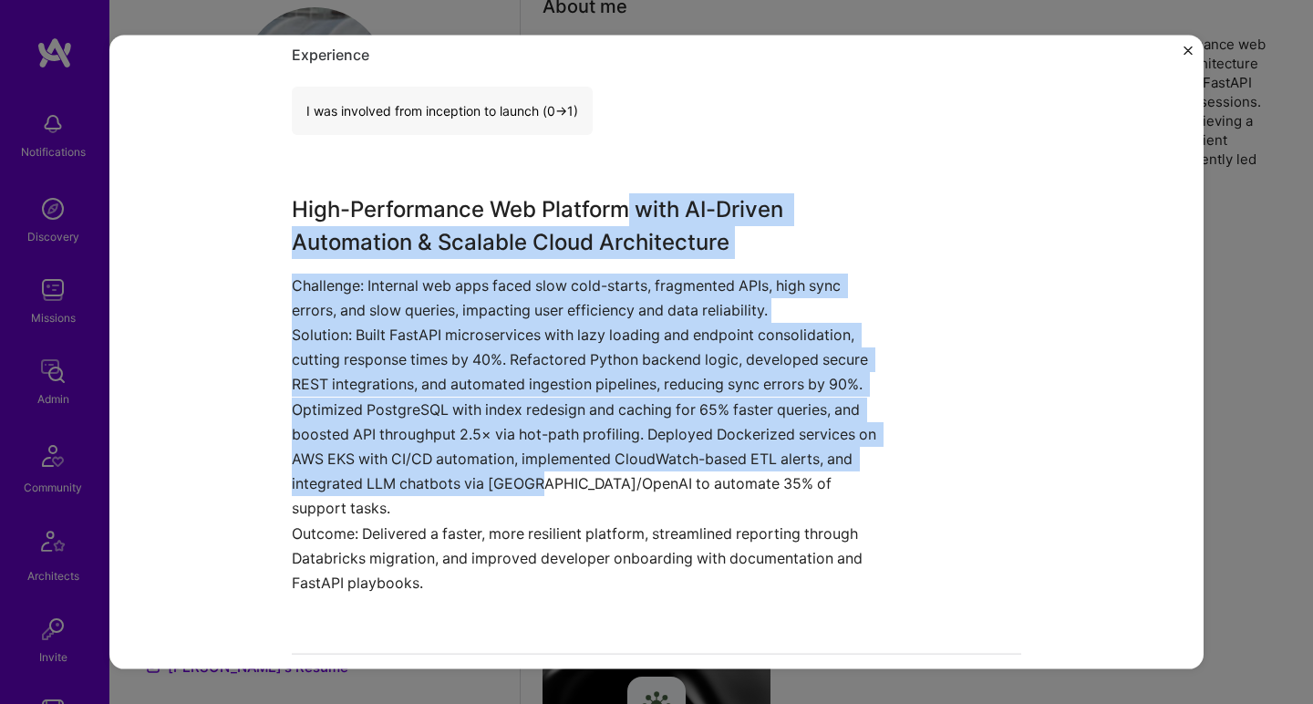
drag, startPoint x: 625, startPoint y: 215, endPoint x: 490, endPoint y: 482, distance: 299.2
click at [490, 482] on div "High-Performance Web Platform with AI-Driven Automation & Scalable Cloud Archit…" at bounding box center [588, 393] width 593 height 403
click at [490, 482] on p "Solution: Built FastAPI microservices with lazy loading and endpoint consolidat…" at bounding box center [588, 422] width 593 height 199
drag, startPoint x: 490, startPoint y: 482, endPoint x: 643, endPoint y: 220, distance: 303.5
click at [643, 220] on div "High-Performance Web Platform with AI-Driven Automation & Scalable Cloud Archit…" at bounding box center [588, 393] width 593 height 403
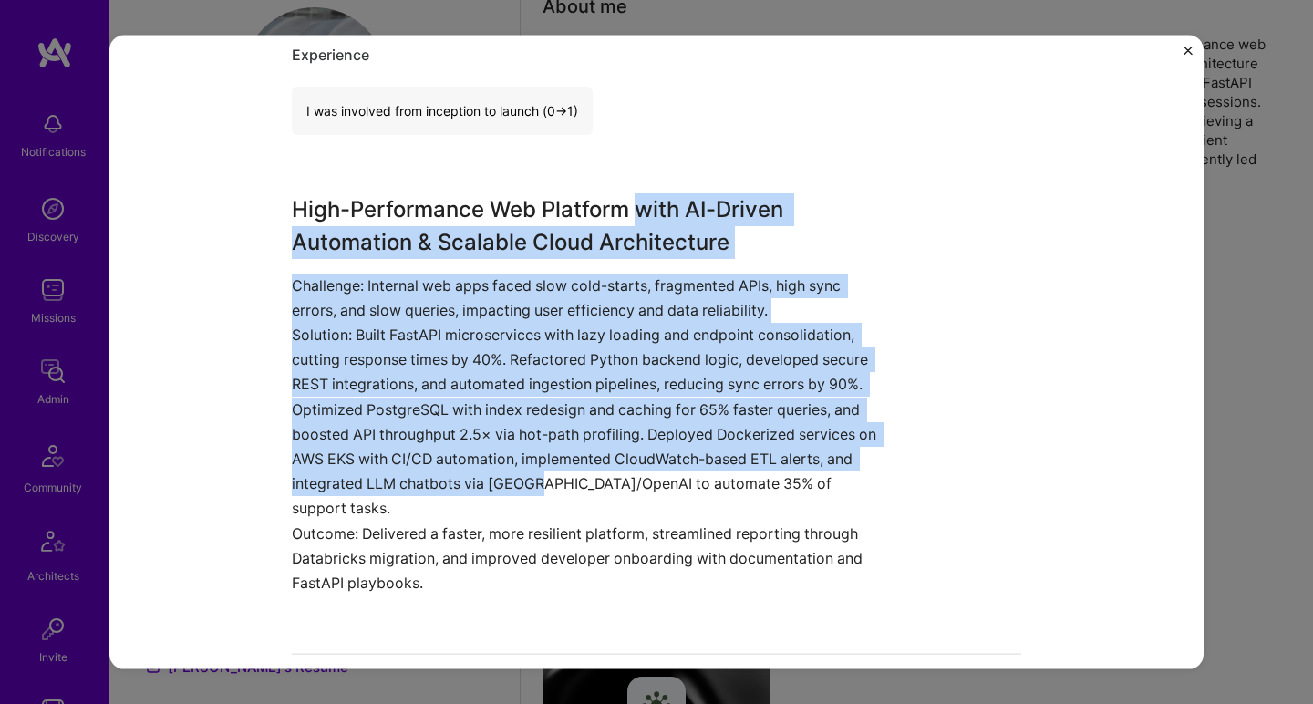
click at [645, 217] on h3 "High-Performance Web Platform with AI-Driven Automation & Scalable Cloud Archit…" at bounding box center [588, 225] width 593 height 66
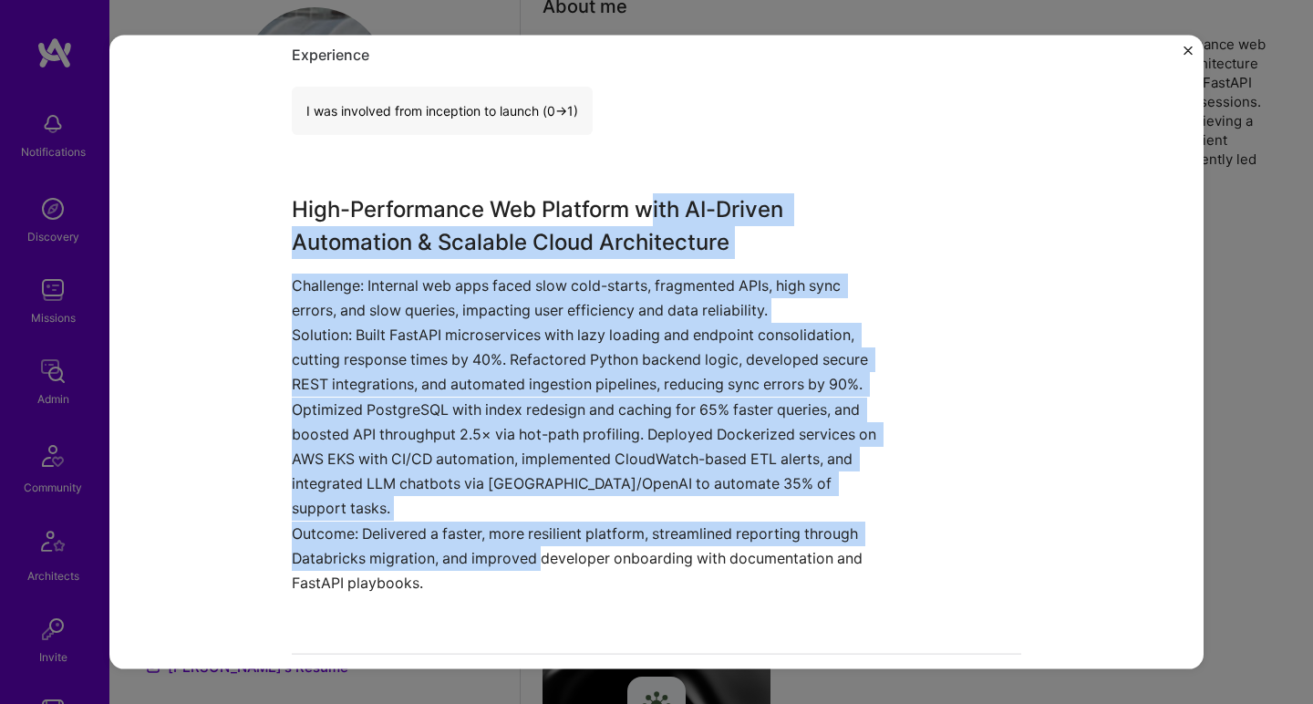
drag, startPoint x: 647, startPoint y: 217, endPoint x: 532, endPoint y: 520, distance: 324.5
click at [532, 520] on div "High-Performance Web Platform with AI-Driven Automation & Scalable Cloud Archit…" at bounding box center [588, 393] width 593 height 403
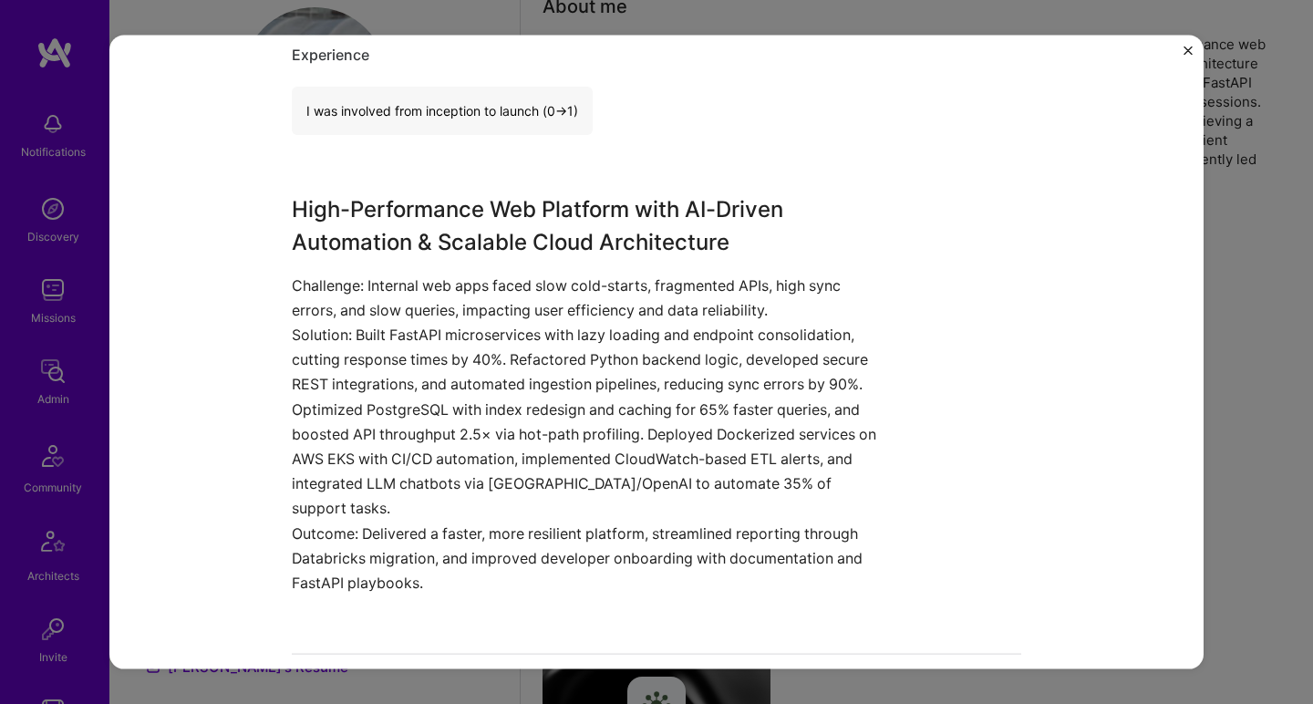
click at [532, 520] on p "Outcome: Delivered a faster, more resilient platform, streamlined reporting thr…" at bounding box center [588, 557] width 593 height 75
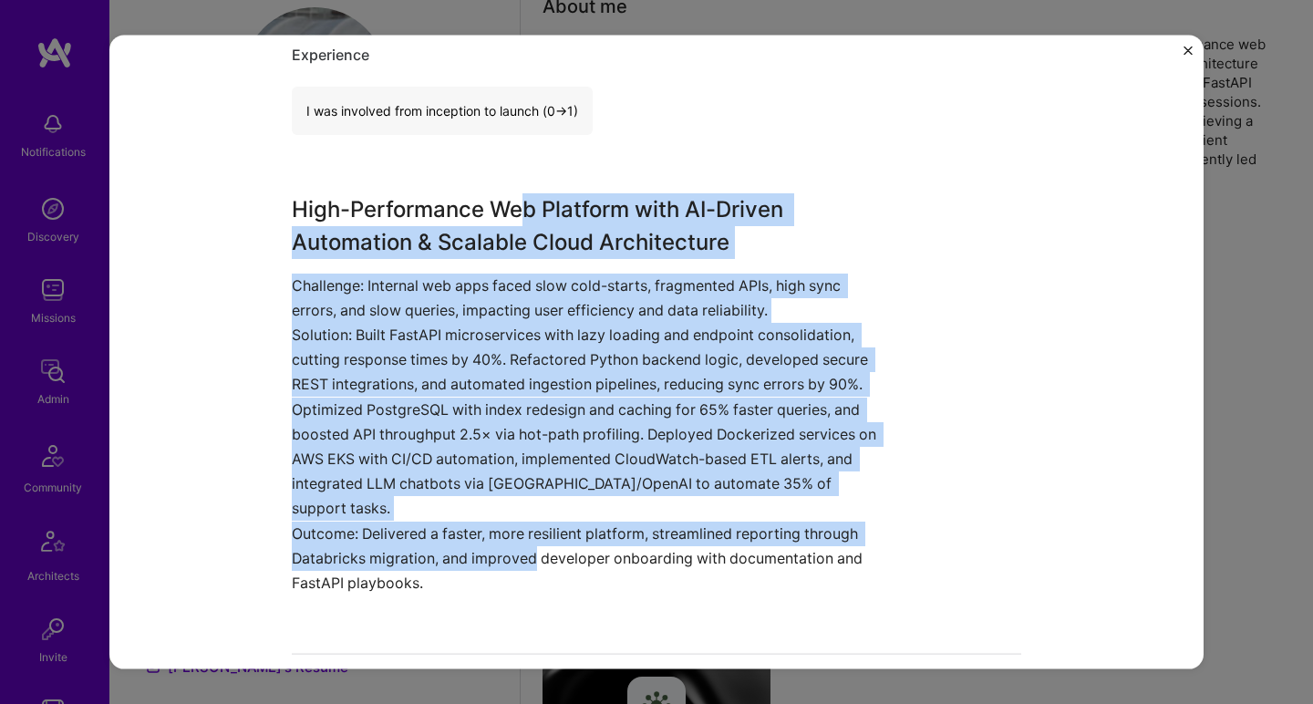
drag, startPoint x: 527, startPoint y: 510, endPoint x: 524, endPoint y: 214, distance: 296.3
click at [524, 214] on div "High-Performance Web Platform with AI-Driven Automation & Scalable Cloud Archit…" at bounding box center [588, 393] width 593 height 403
click at [523, 214] on h3 "High-Performance Web Platform with AI-Driven Automation & Scalable Cloud Archit…" at bounding box center [588, 225] width 593 height 66
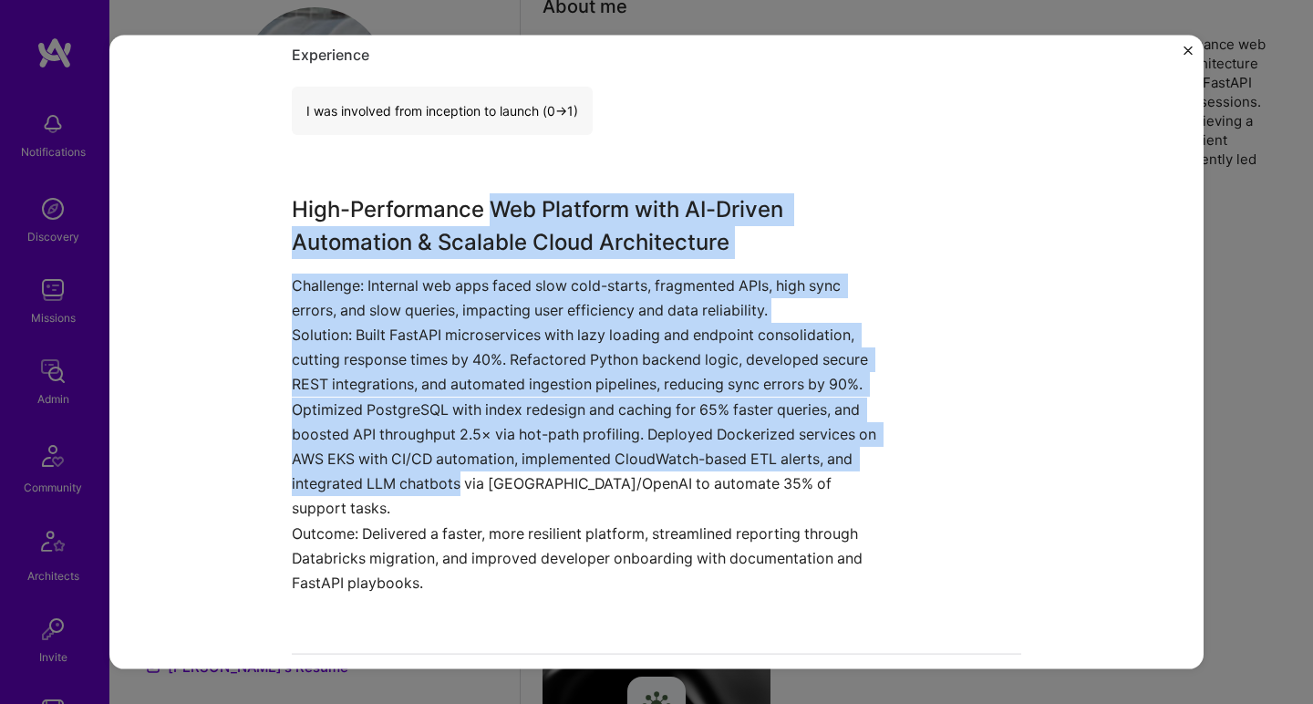
drag, startPoint x: 523, startPoint y: 214, endPoint x: 414, endPoint y: 483, distance: 290.3
click at [414, 483] on div "High-Performance Web Platform with AI-Driven Automation & Scalable Cloud Archit…" at bounding box center [588, 393] width 593 height 403
click at [414, 483] on p "Solution: Built FastAPI microservices with lazy loading and endpoint consolidat…" at bounding box center [588, 422] width 593 height 199
drag, startPoint x: 414, startPoint y: 483, endPoint x: 540, endPoint y: 211, distance: 300.2
click at [540, 211] on div "High-Performance Web Platform with AI-Driven Automation & Scalable Cloud Archit…" at bounding box center [588, 393] width 593 height 403
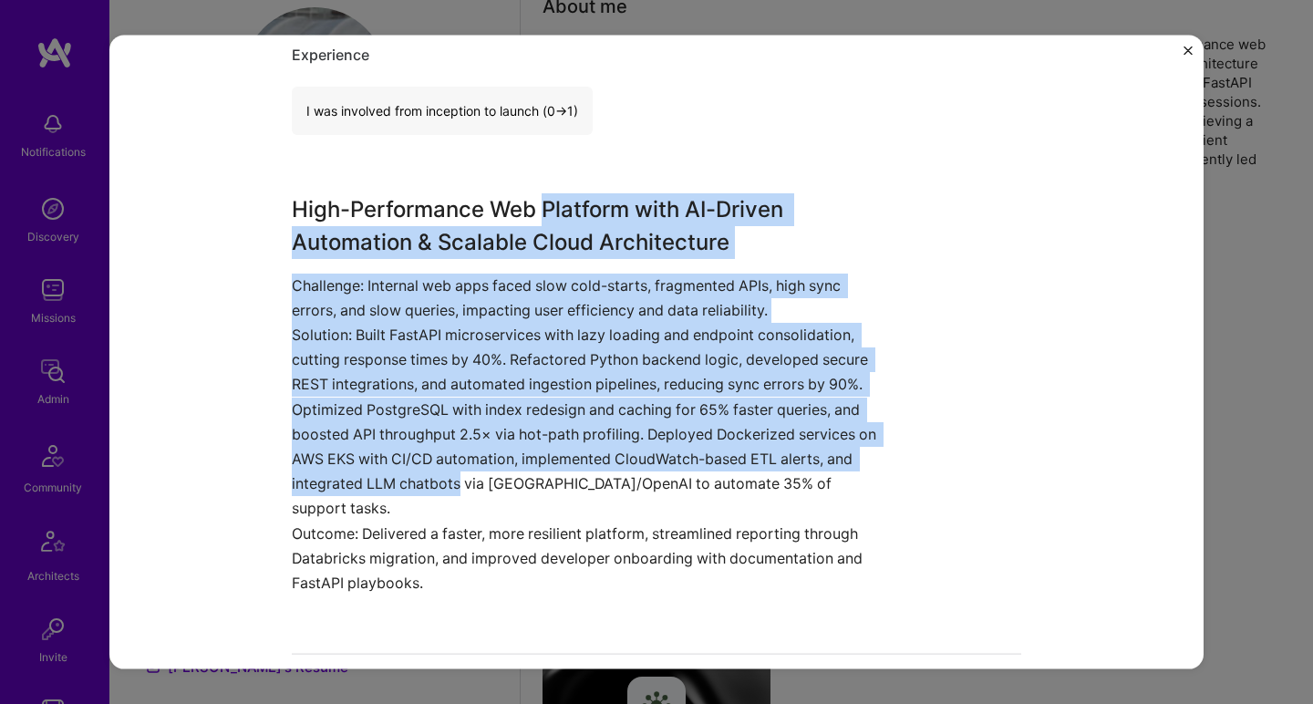
click at [439, 231] on h3 "High-Performance Web Platform with AI-Driven Automation & Scalable Cloud Archit…" at bounding box center [588, 225] width 593 height 66
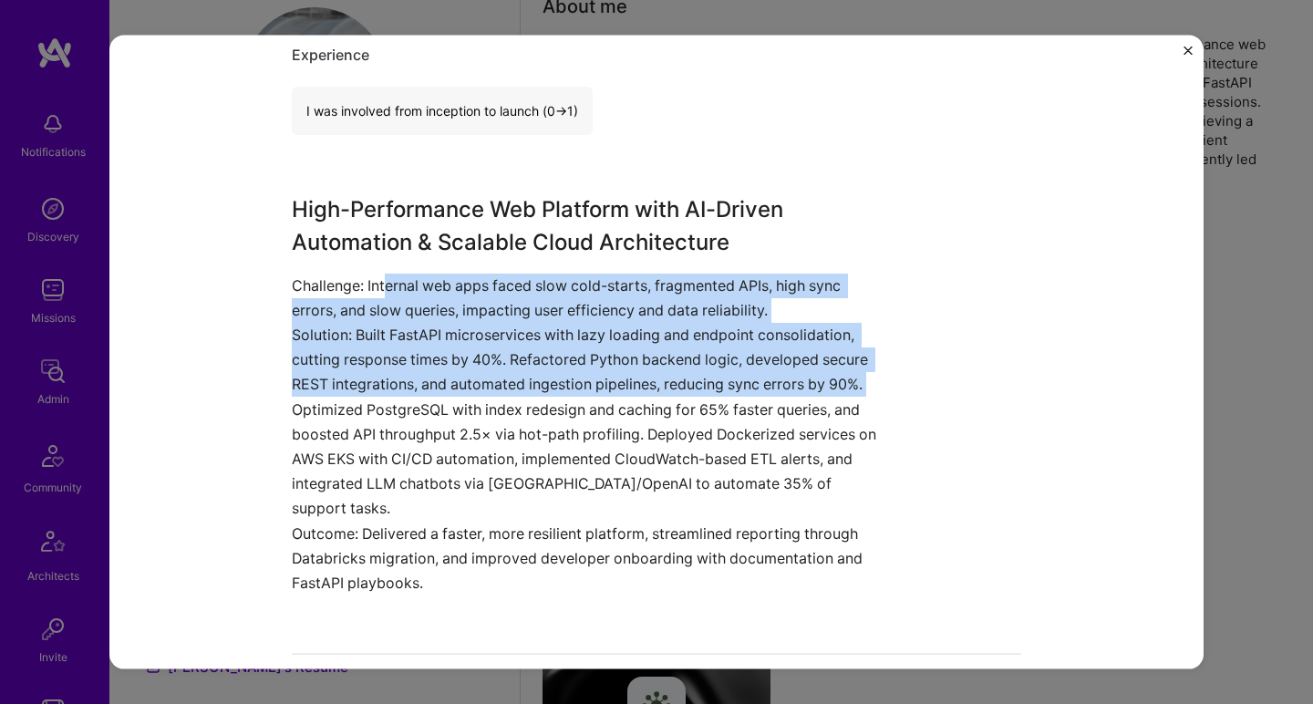
drag, startPoint x: 368, startPoint y: 282, endPoint x: 261, endPoint y: 391, distance: 153.4
click at [261, 391] on div "Scalable AI-Enhanced Web Platform with High-Performance APIs & Cloud-Native Inf…" at bounding box center [656, 353] width 1094 height 634
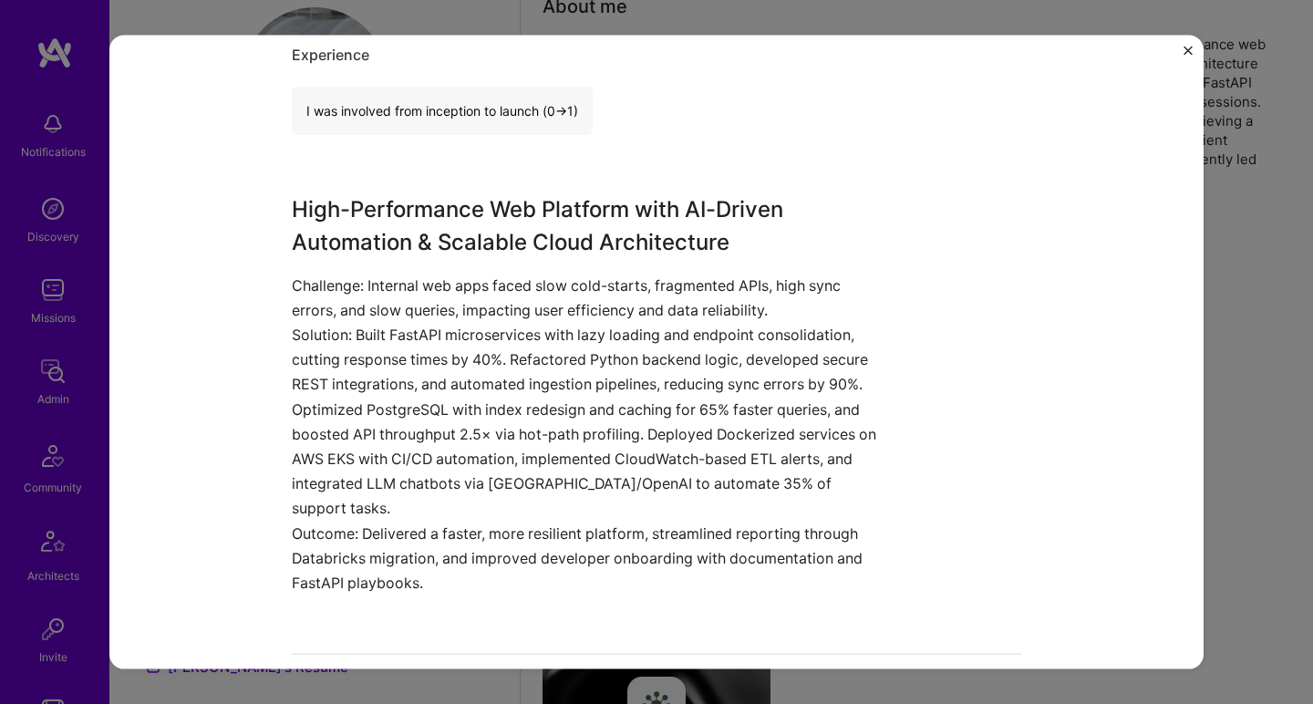
click at [261, 391] on div "Scalable AI-Enhanced Web Platform with High-Performance APIs & Cloud-Native Inf…" at bounding box center [656, 353] width 1094 height 634
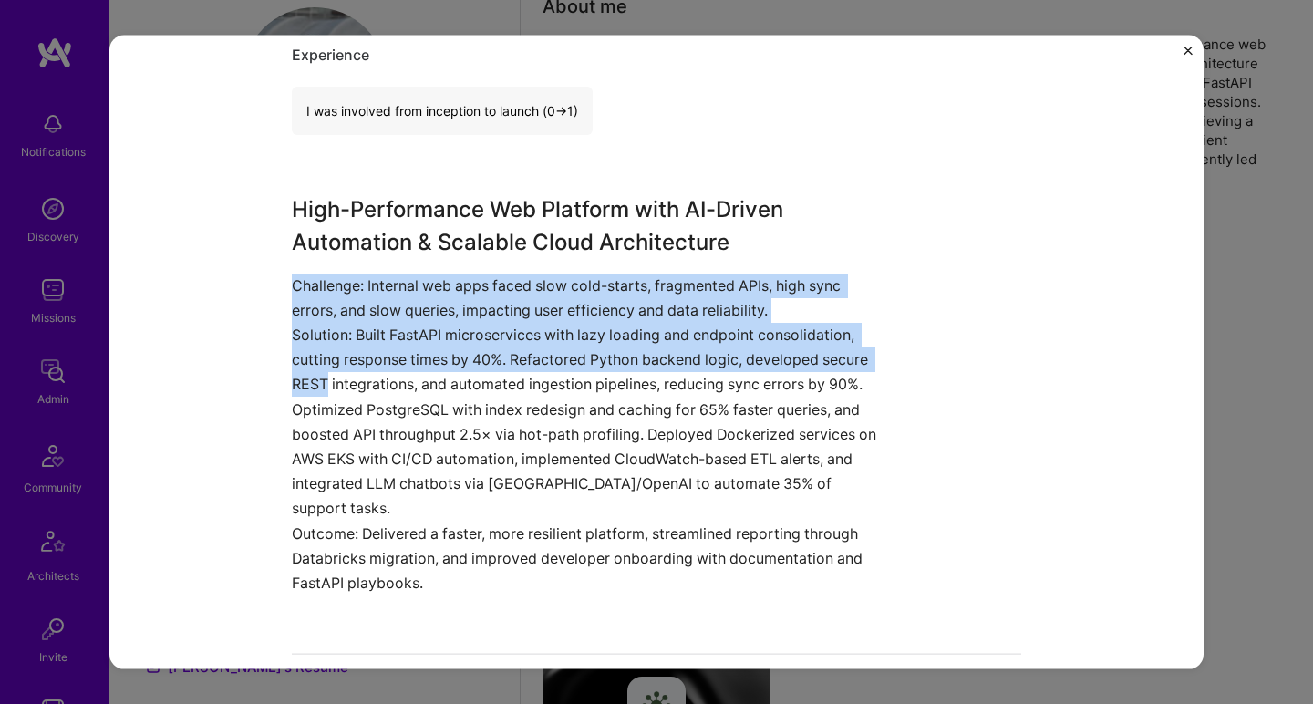
drag, startPoint x: 261, startPoint y: 390, endPoint x: 326, endPoint y: 271, distance: 136.3
click at [324, 275] on div "Scalable AI-Enhanced Web Platform with High-Performance APIs & Cloud-Native Inf…" at bounding box center [656, 353] width 1094 height 634
click at [326, 271] on div "High-Performance Web Platform with AI-Driven Automation & Scalable Cloud Archit…" at bounding box center [588, 393] width 593 height 403
drag, startPoint x: 326, startPoint y: 271, endPoint x: 250, endPoint y: 388, distance: 140.3
click at [250, 388] on div "Scalable AI-Enhanced Web Platform with High-Performance APIs & Cloud-Native Inf…" at bounding box center [656, 353] width 1094 height 634
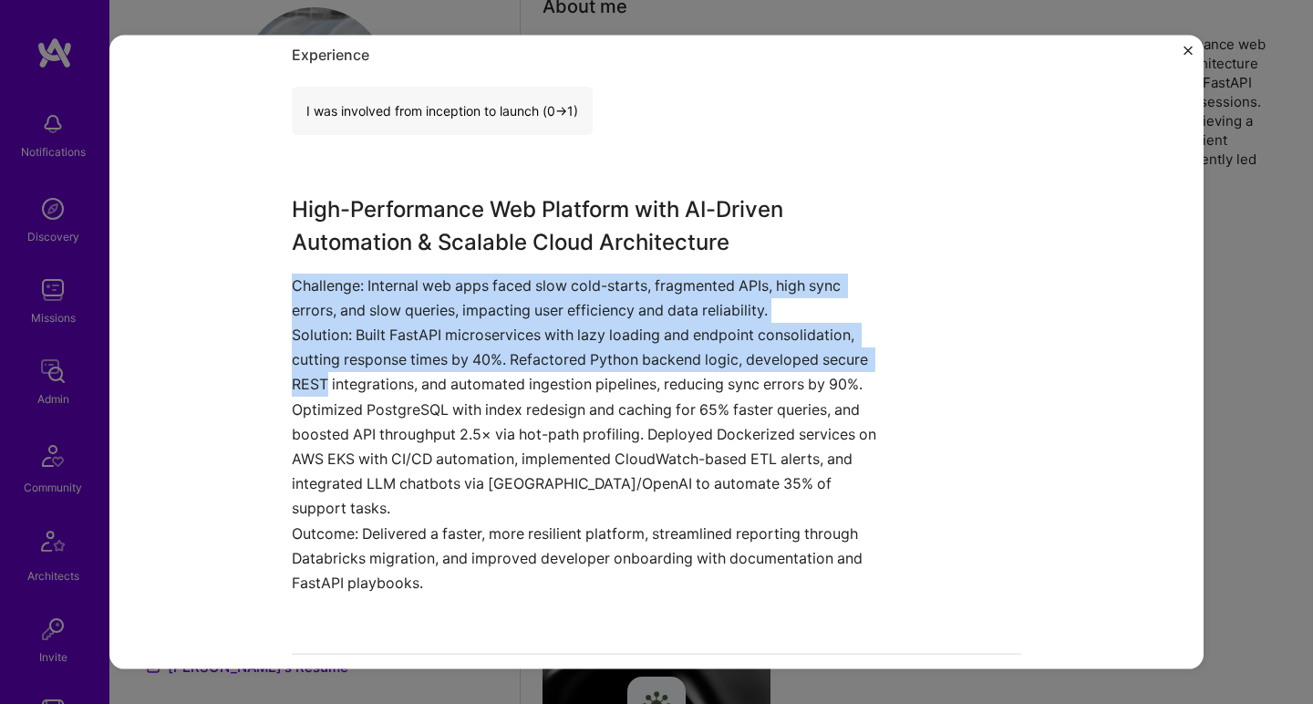
click at [250, 388] on div "Scalable AI-Enhanced Web Platform with High-Performance APIs & Cloud-Native Inf…" at bounding box center [656, 353] width 1094 height 634
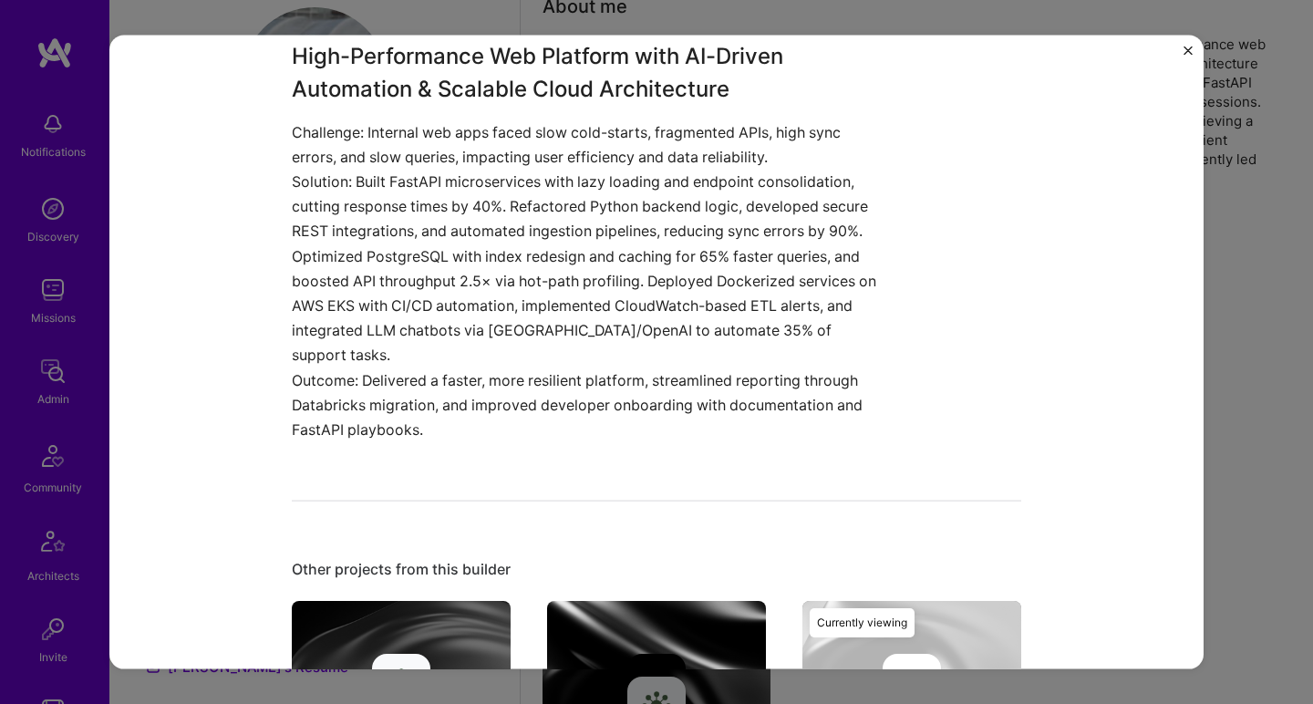
scroll to position [987, 0]
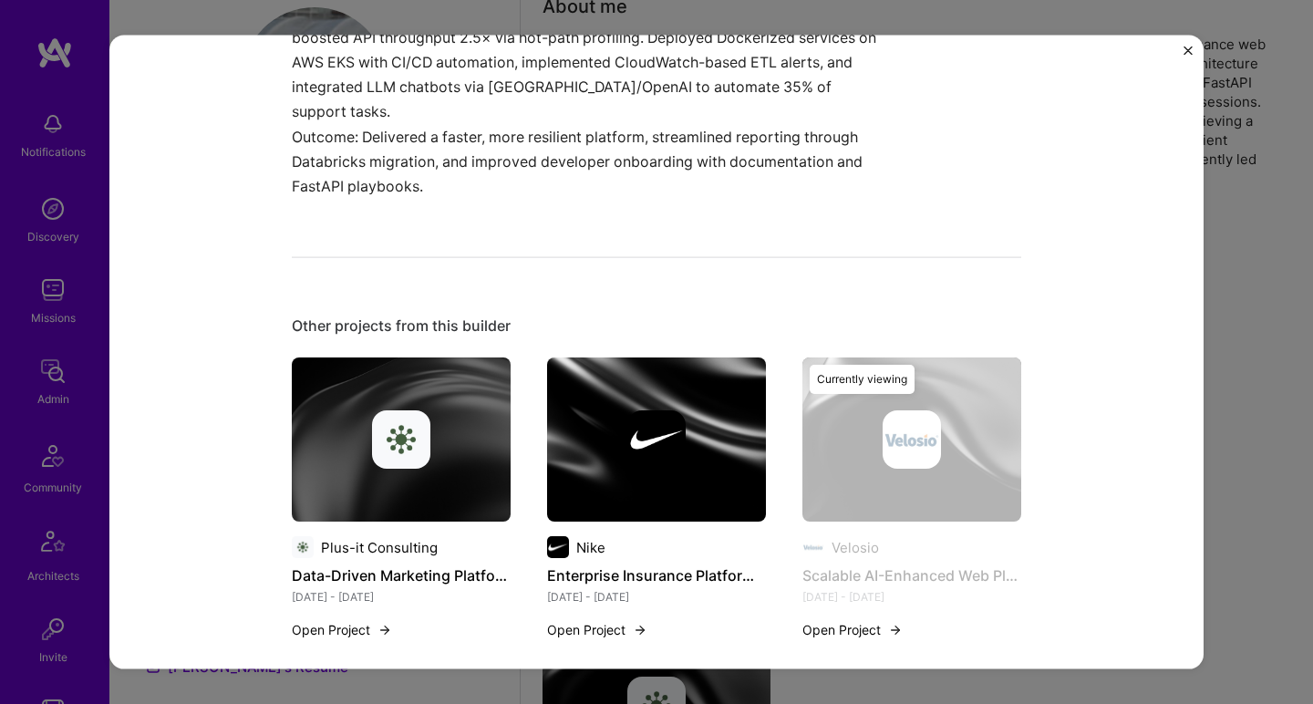
click at [550, 357] on img at bounding box center [656, 439] width 219 height 164
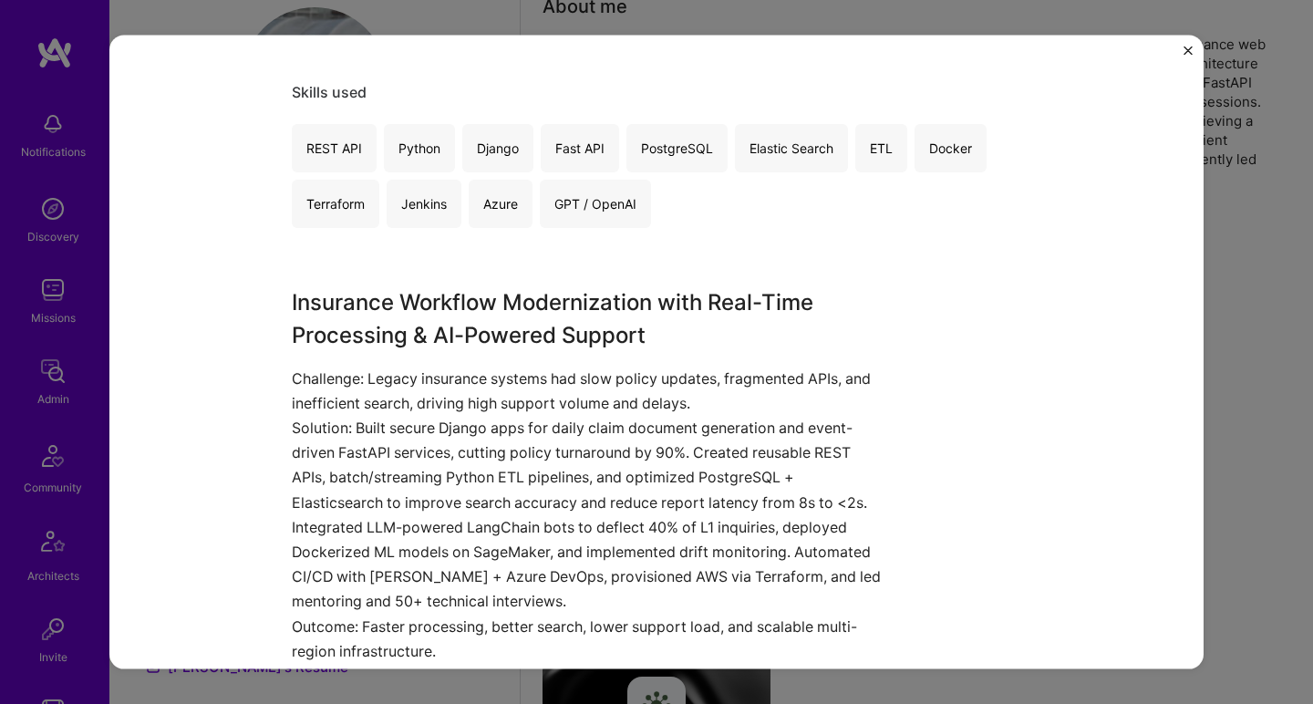
scroll to position [840, 0]
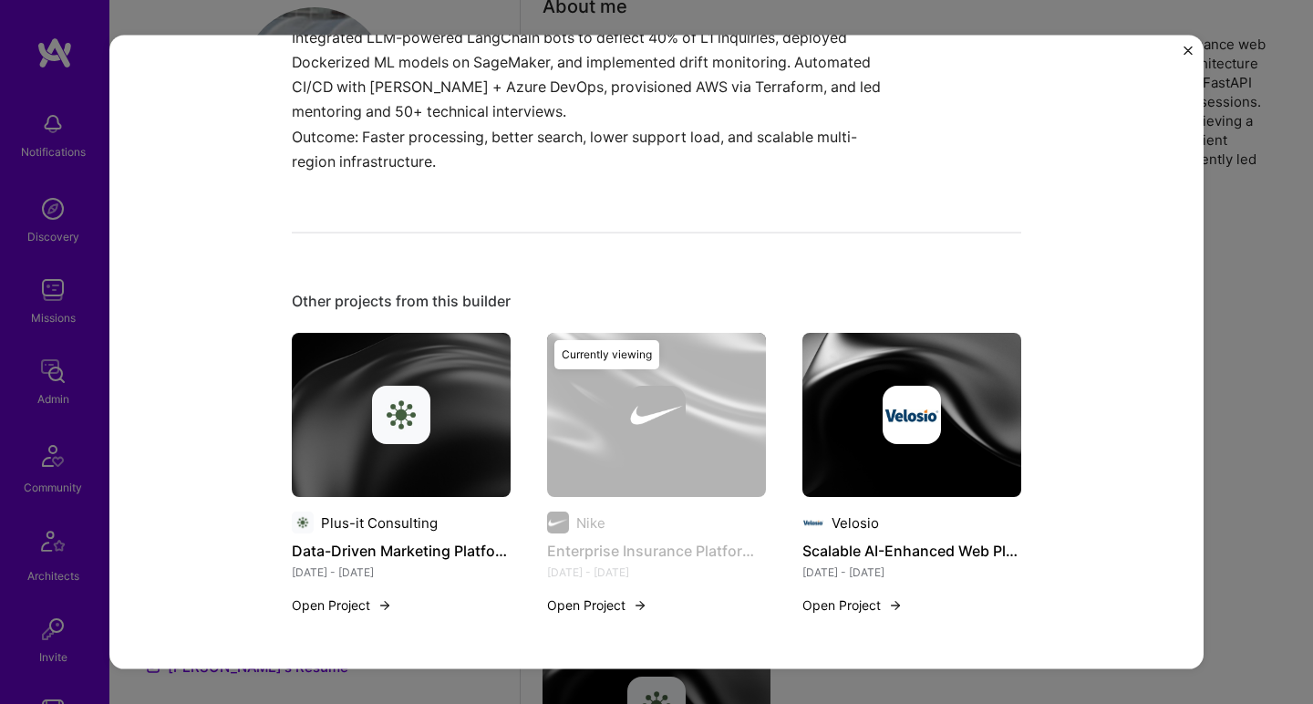
click at [384, 375] on img at bounding box center [401, 415] width 219 height 164
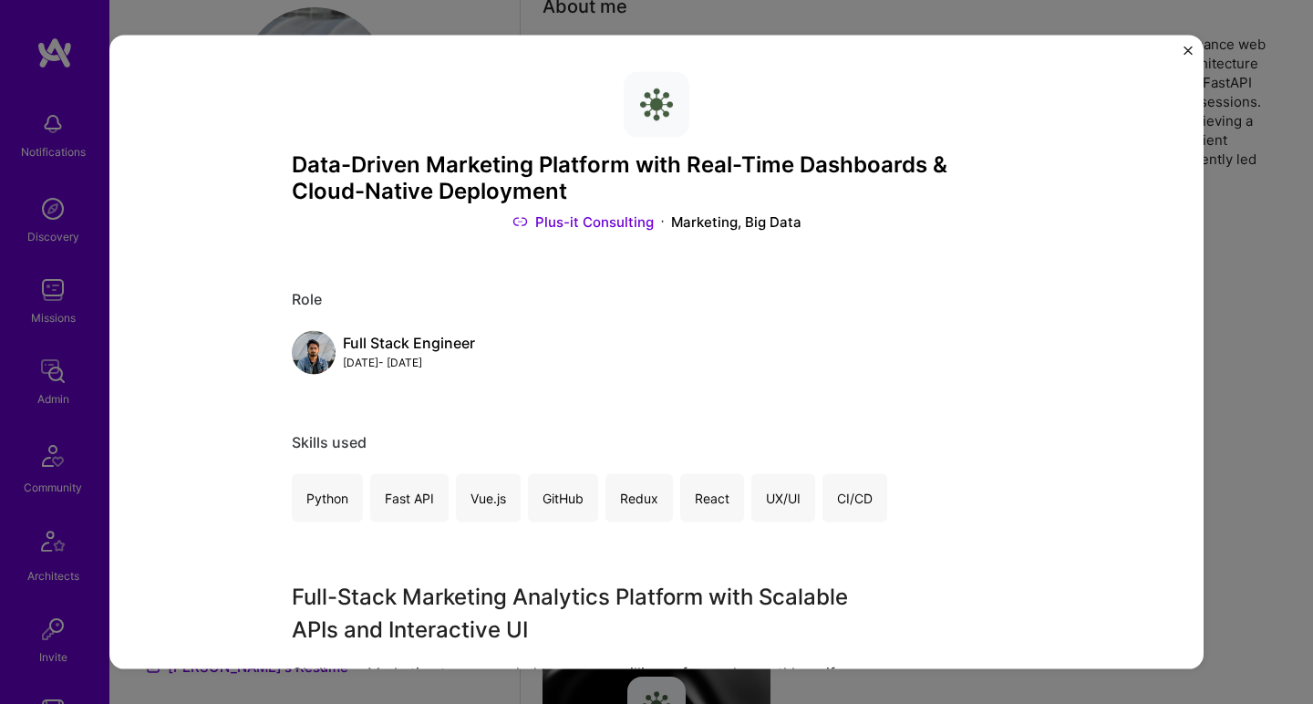
scroll to position [339, 0]
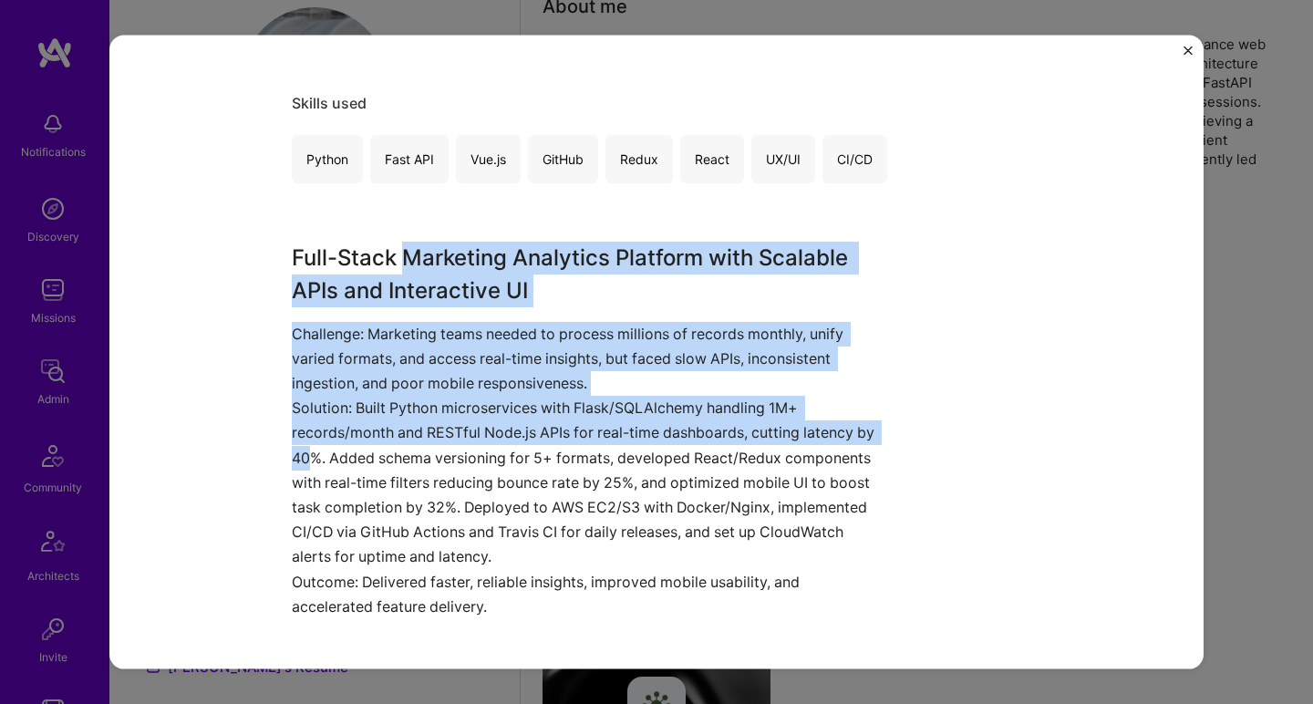
drag, startPoint x: 402, startPoint y: 250, endPoint x: 300, endPoint y: 442, distance: 217.8
click at [301, 442] on div "Full-Stack Marketing Analytics Platform with Scalable APIs and Interactive UI C…" at bounding box center [588, 429] width 593 height 377
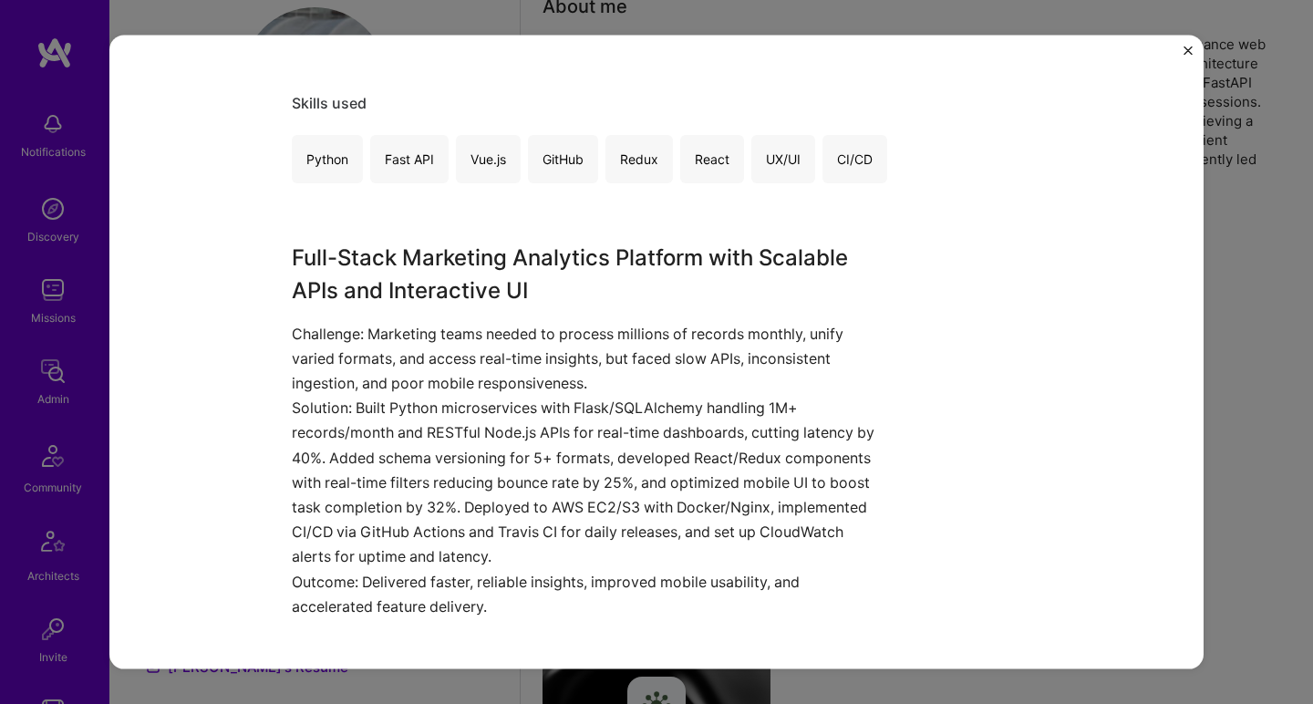
click at [301, 442] on p "Solution: Built Python microservices with Flask/SQLAlchemy handling 1M+ records…" at bounding box center [588, 482] width 593 height 173
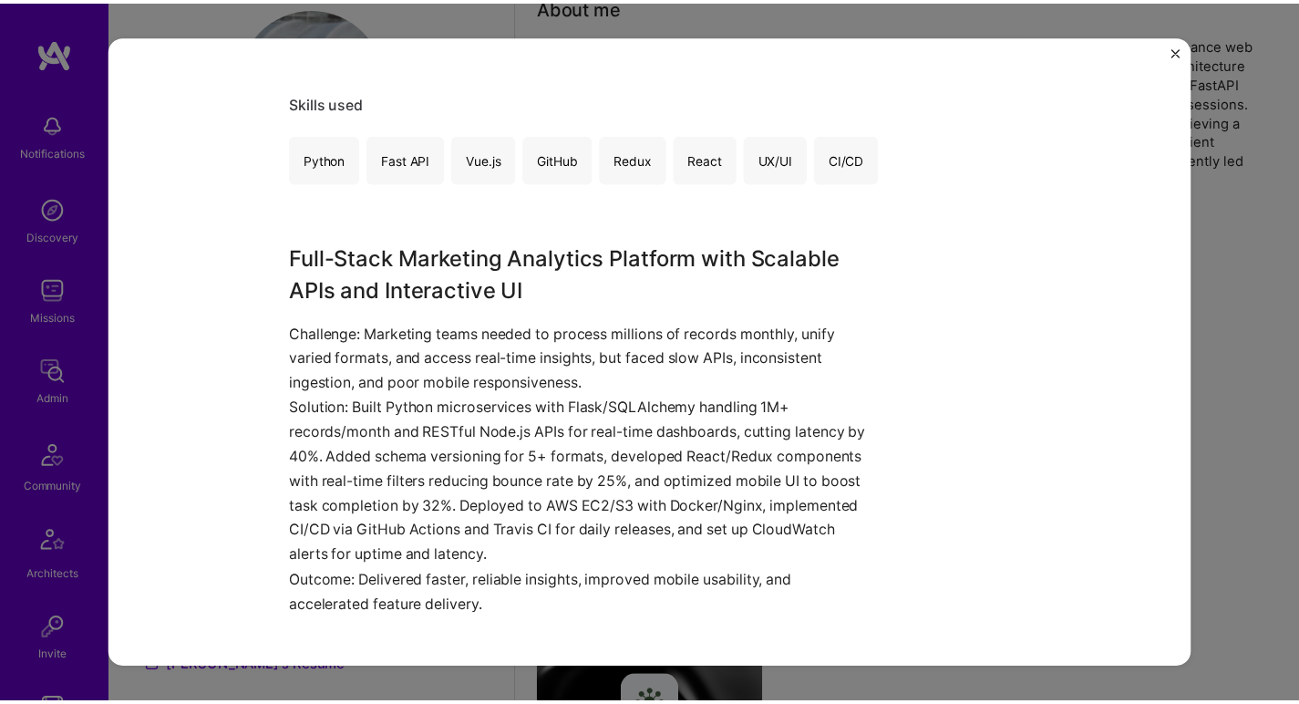
scroll to position [0, 0]
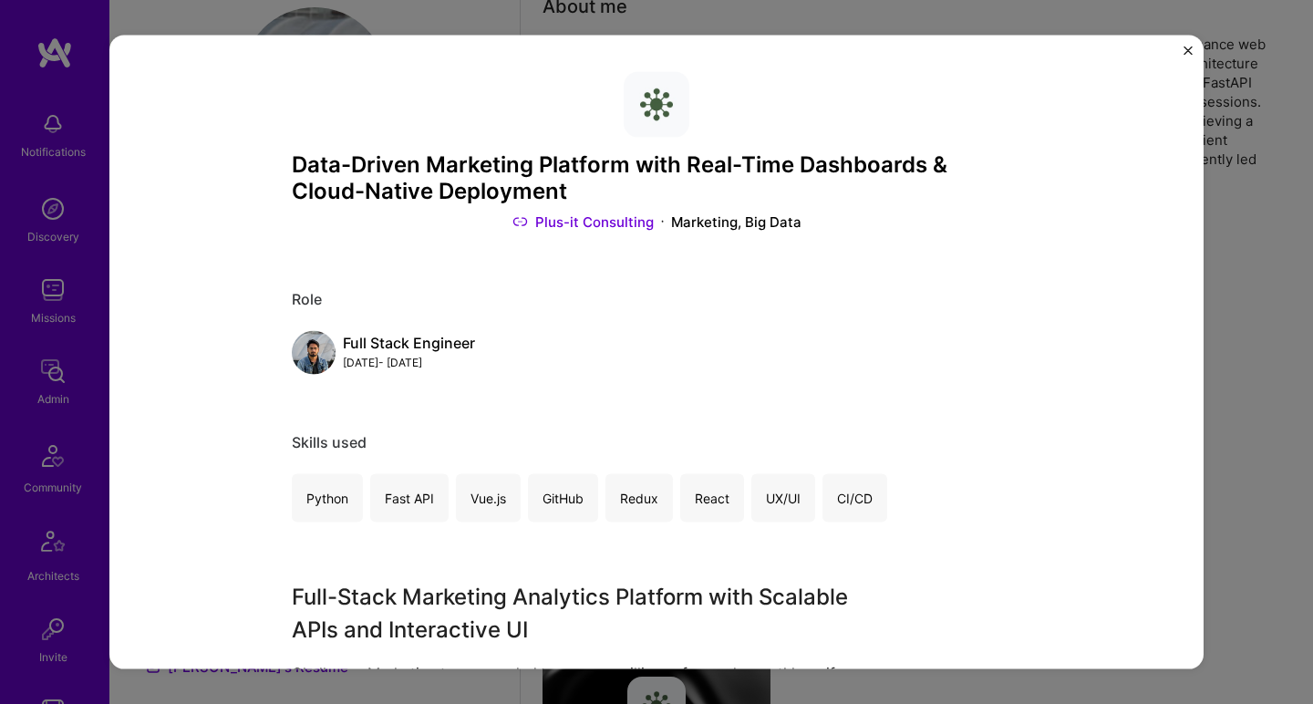
click at [1224, 150] on div "Data-Driven Marketing Platform with Real-Time Dashboards & Cloud-Native Deploym…" at bounding box center [656, 352] width 1313 height 704
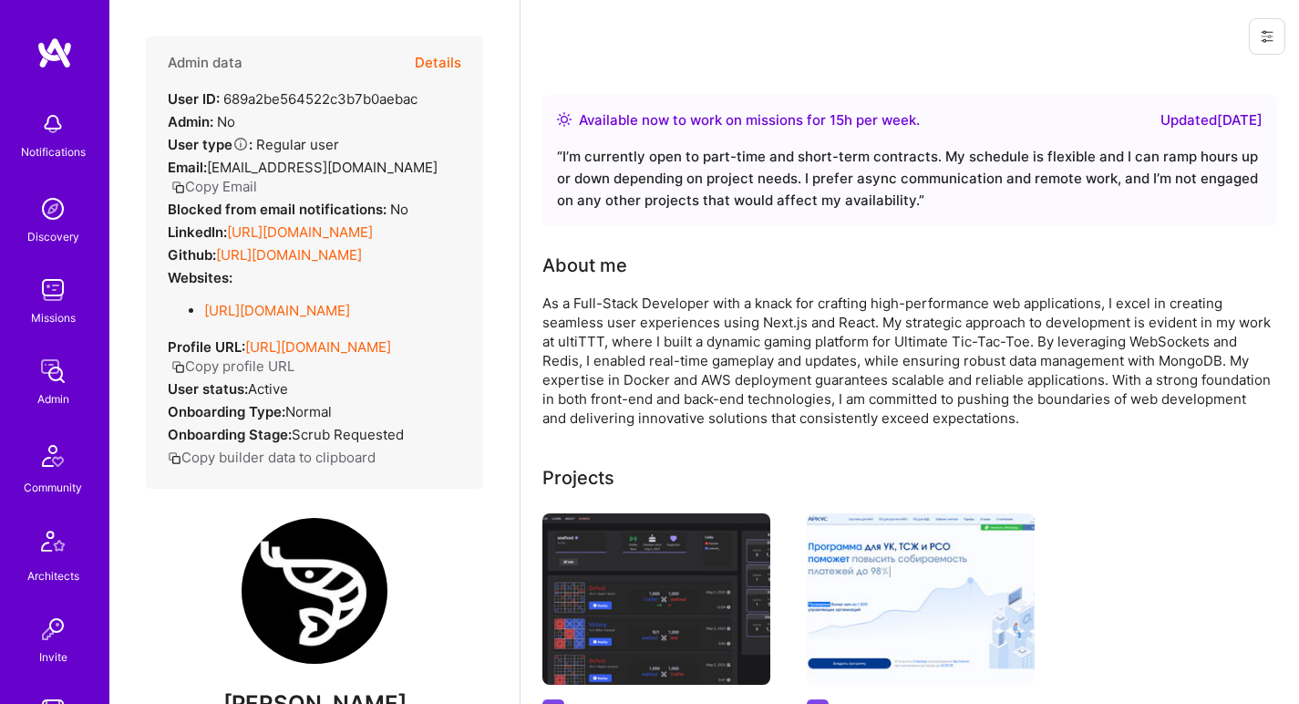
click at [276, 262] on link "https://github.com/seafoodd" at bounding box center [289, 254] width 146 height 17
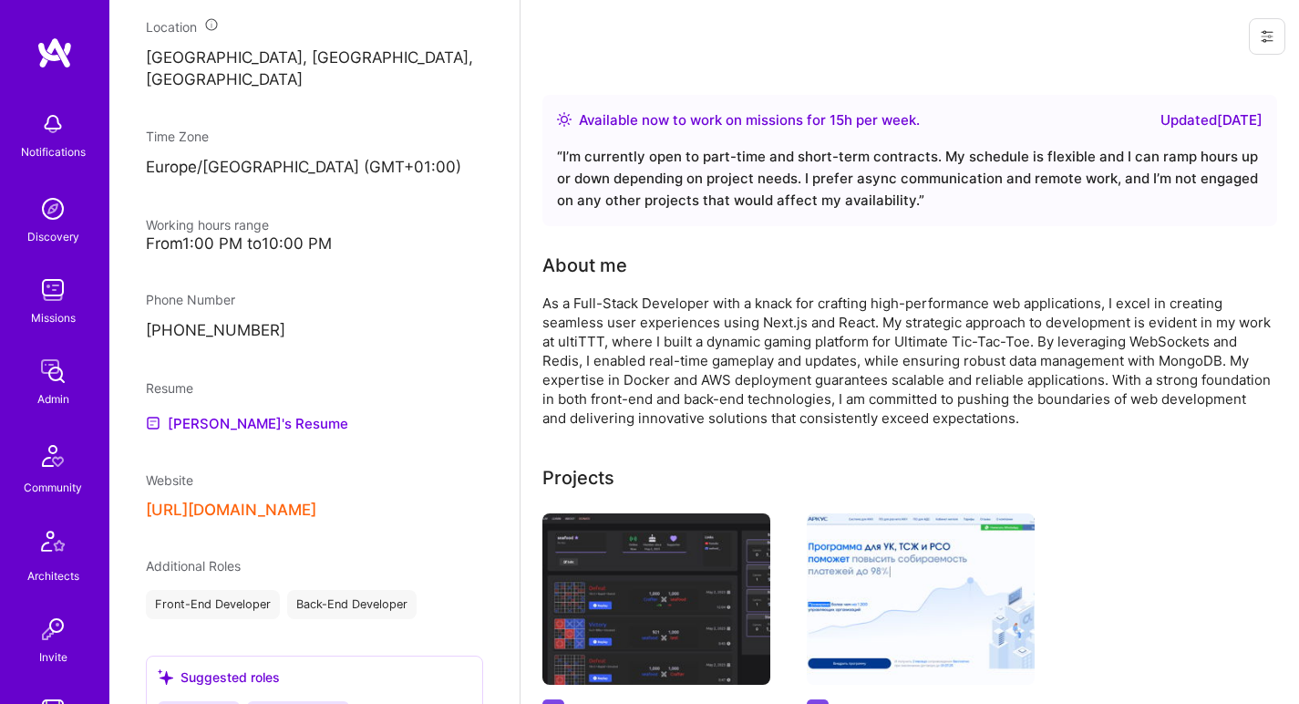
scroll to position [772, 0]
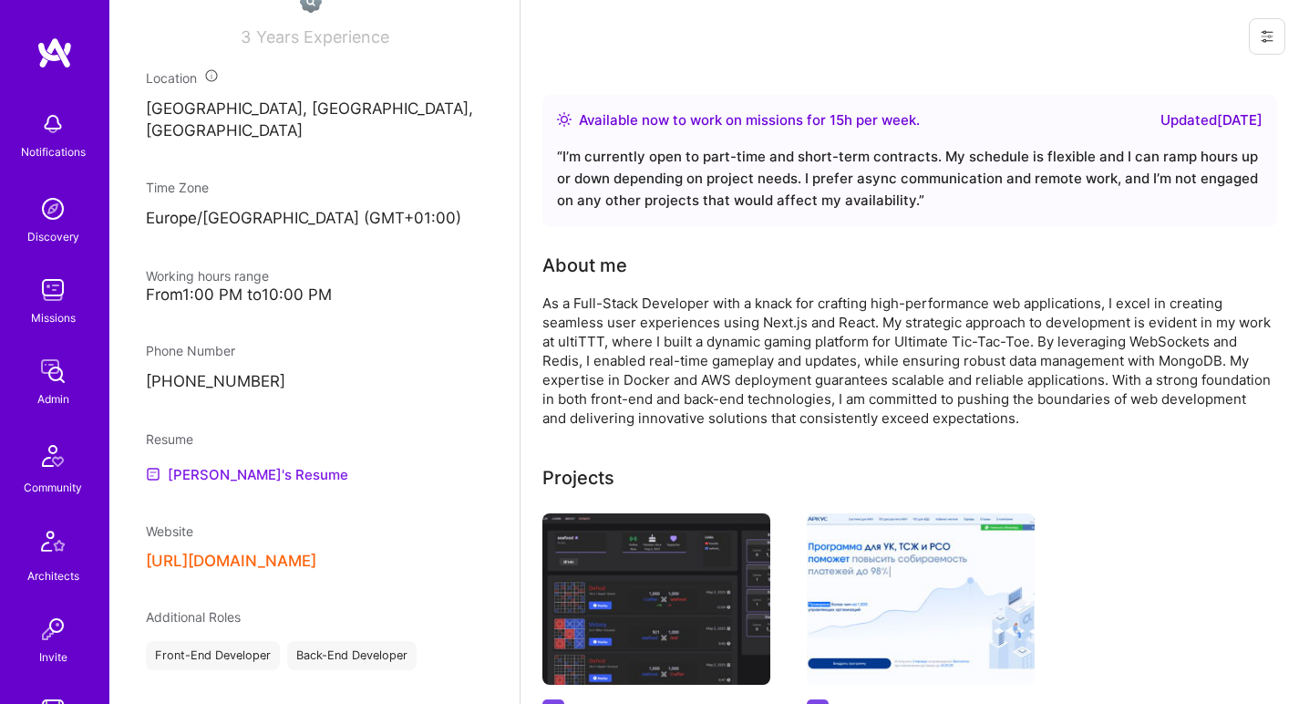
click at [190, 464] on link "Ivan's Resume" at bounding box center [247, 474] width 202 height 22
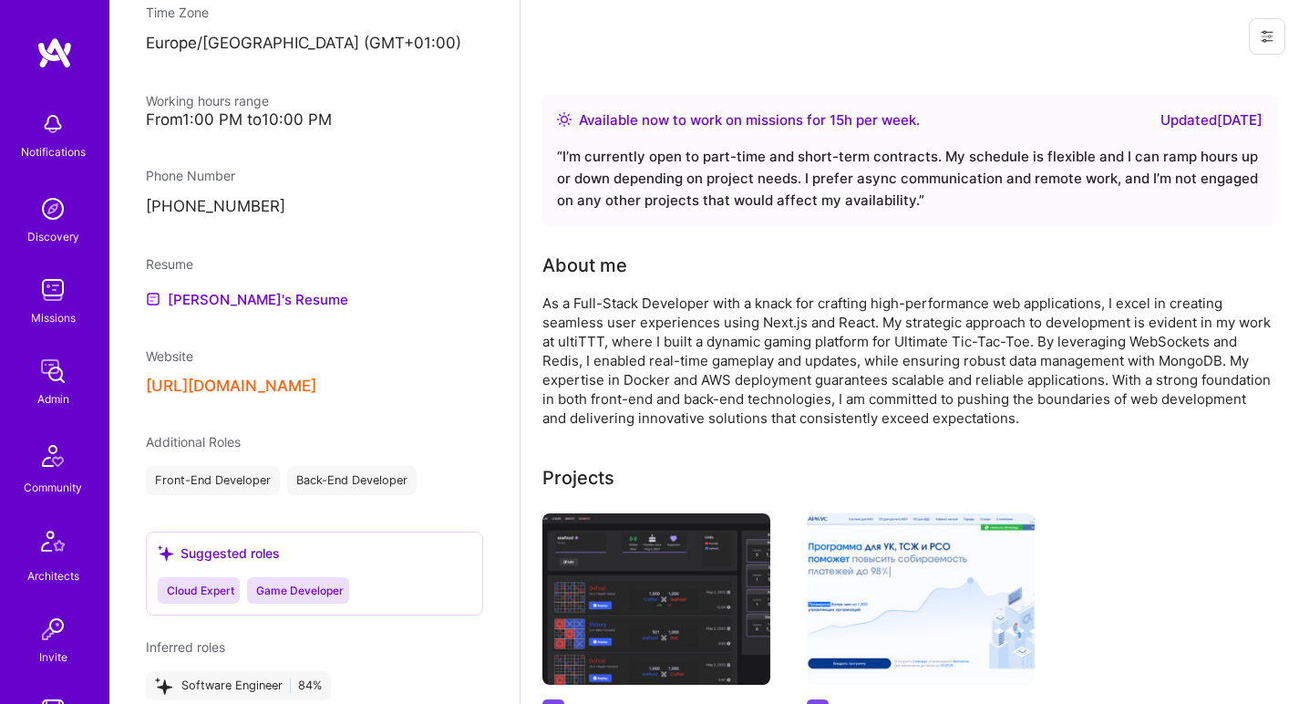
click at [638, 322] on div "As a Full-Stack Developer with a knack for crafting high-performance web applic…" at bounding box center [906, 361] width 729 height 134
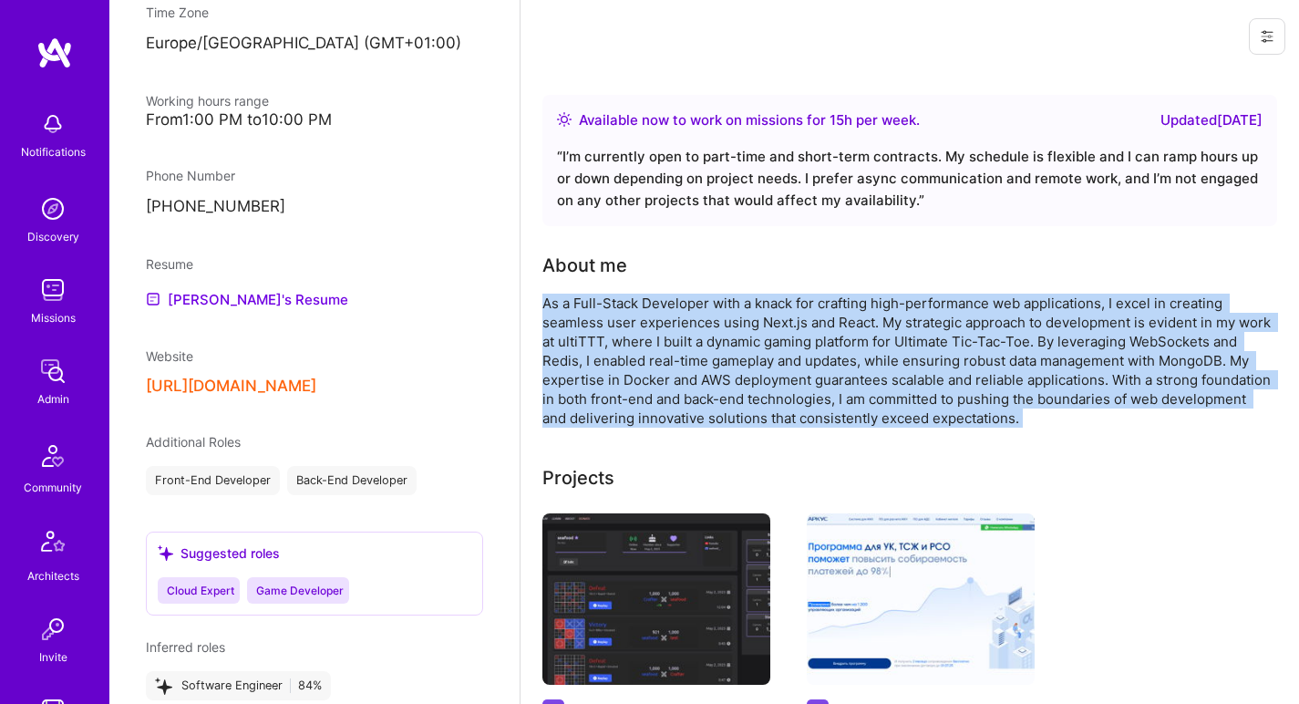
click at [638, 322] on div "As a Full-Stack Developer with a knack for crafting high-performance web applic…" at bounding box center [906, 361] width 729 height 134
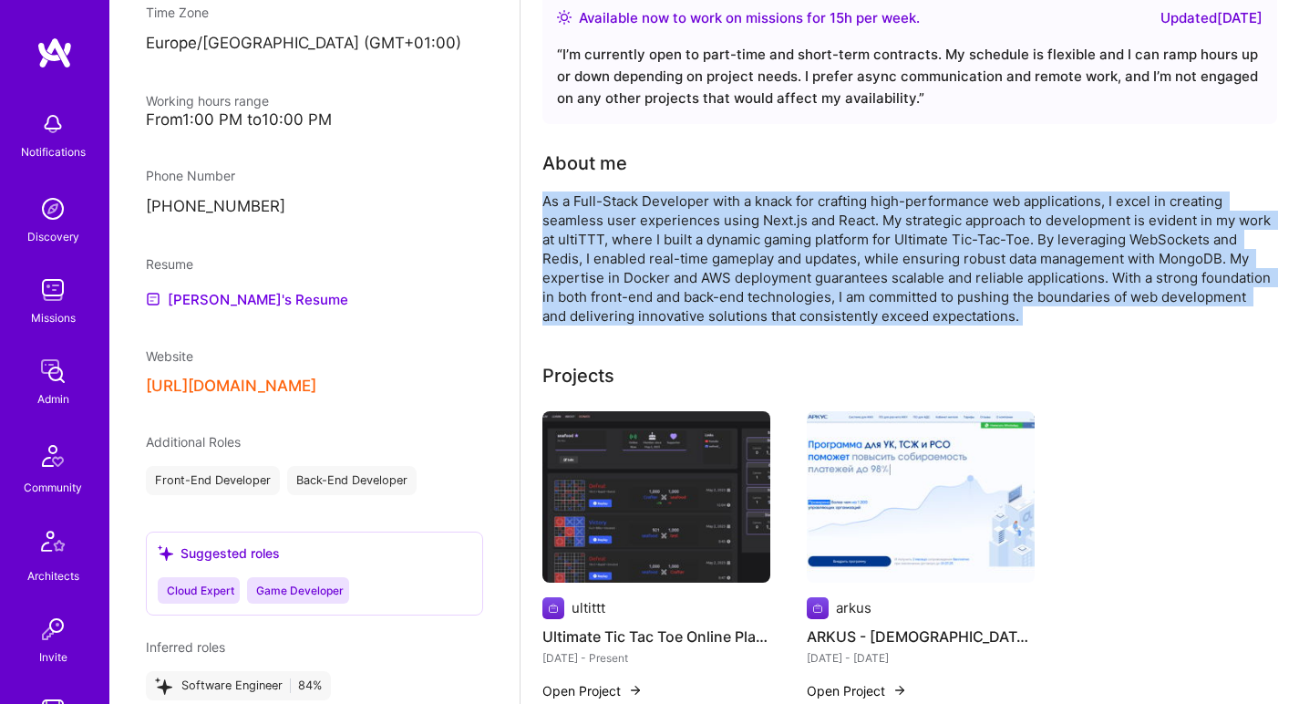
scroll to position [597, 0]
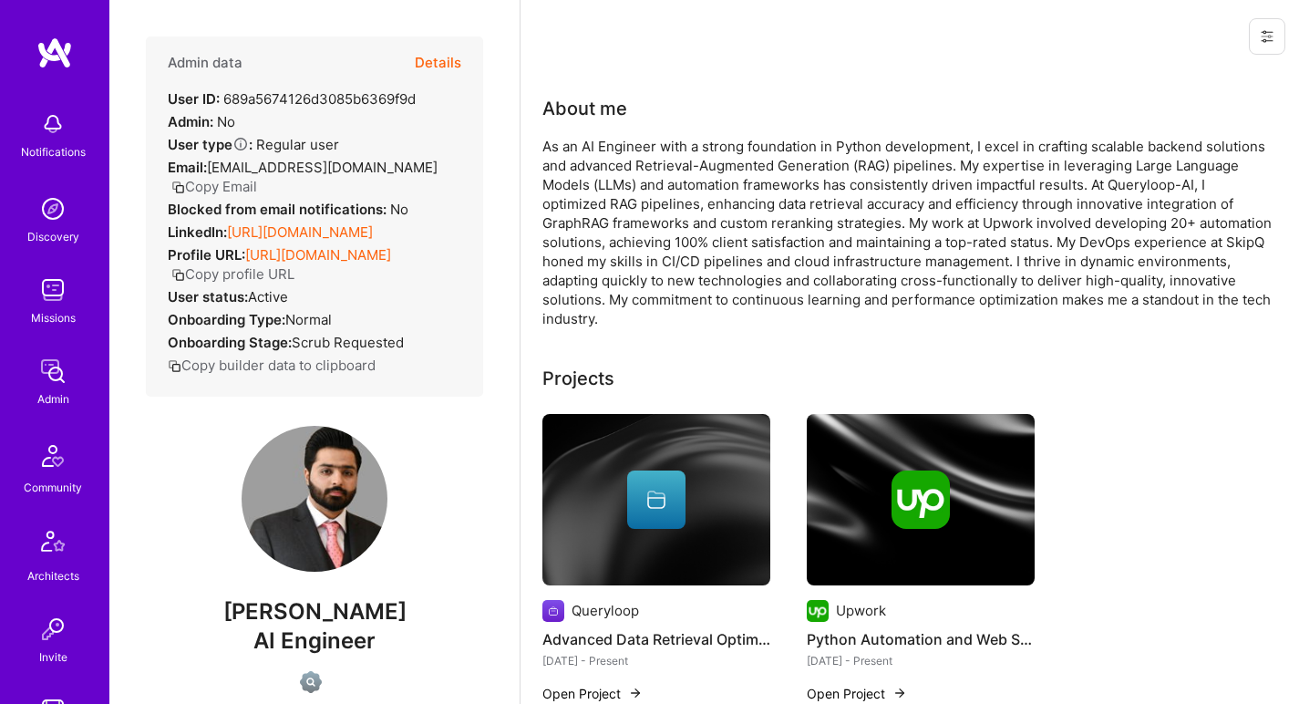
click at [298, 238] on link "https://linkedin.com/in/auzair-khalid" at bounding box center [300, 231] width 146 height 17
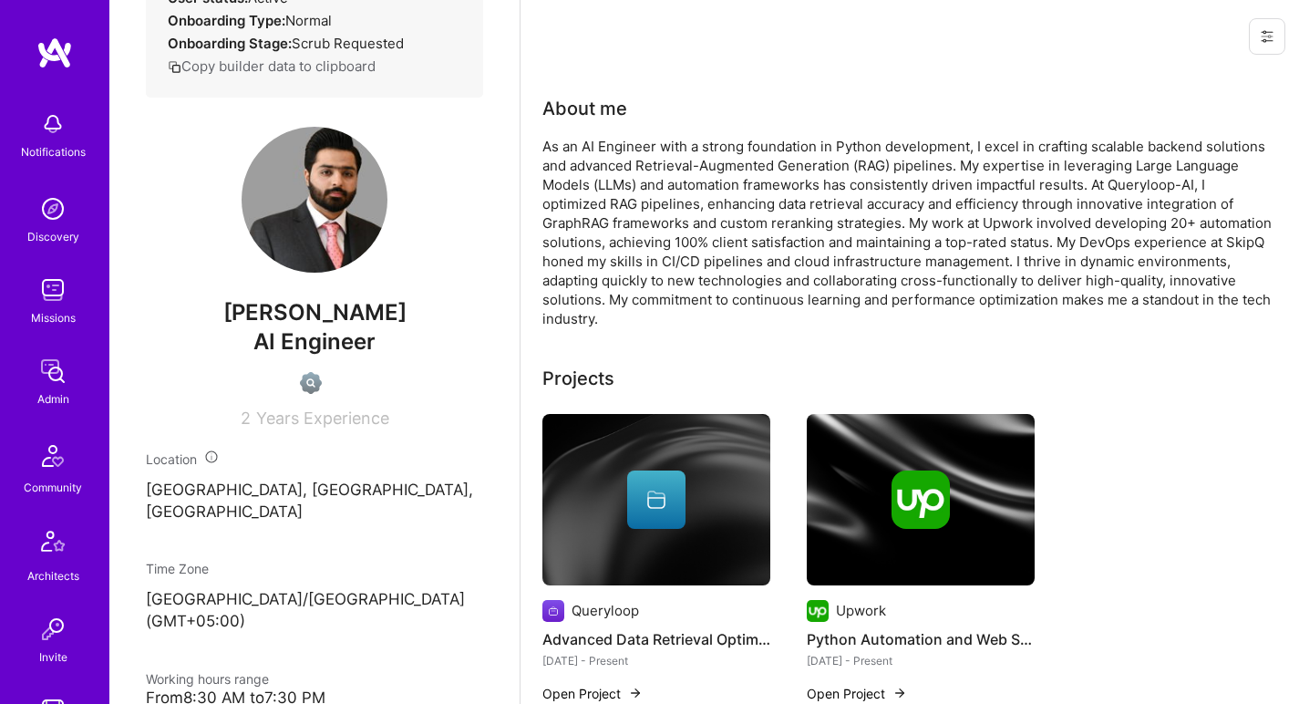
scroll to position [649, 0]
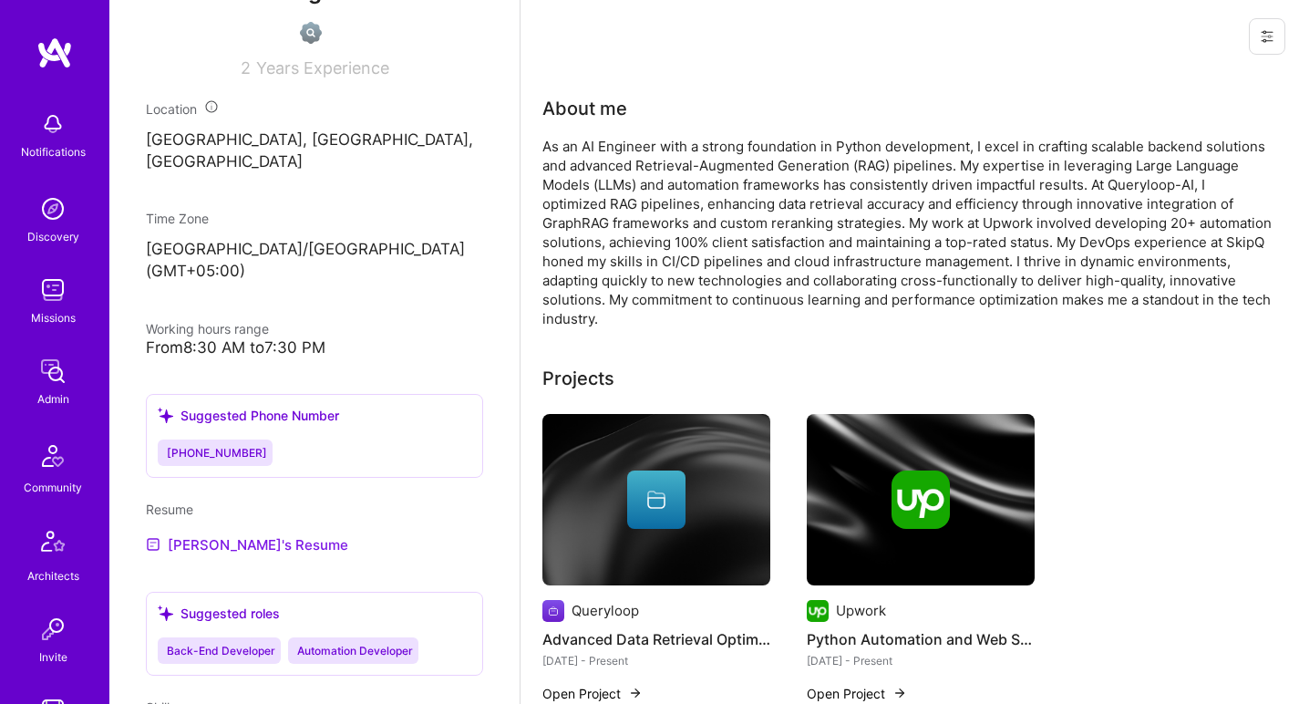
click at [183, 533] on link "Auzair's Resume" at bounding box center [247, 544] width 202 height 22
click at [728, 133] on div "About me As an AI Engineer with a strong foundation in Python development, I ex…" at bounding box center [906, 211] width 729 height 233
click at [728, 132] on div "About me As an AI Engineer with a strong foundation in Python development, I ex…" at bounding box center [906, 211] width 729 height 233
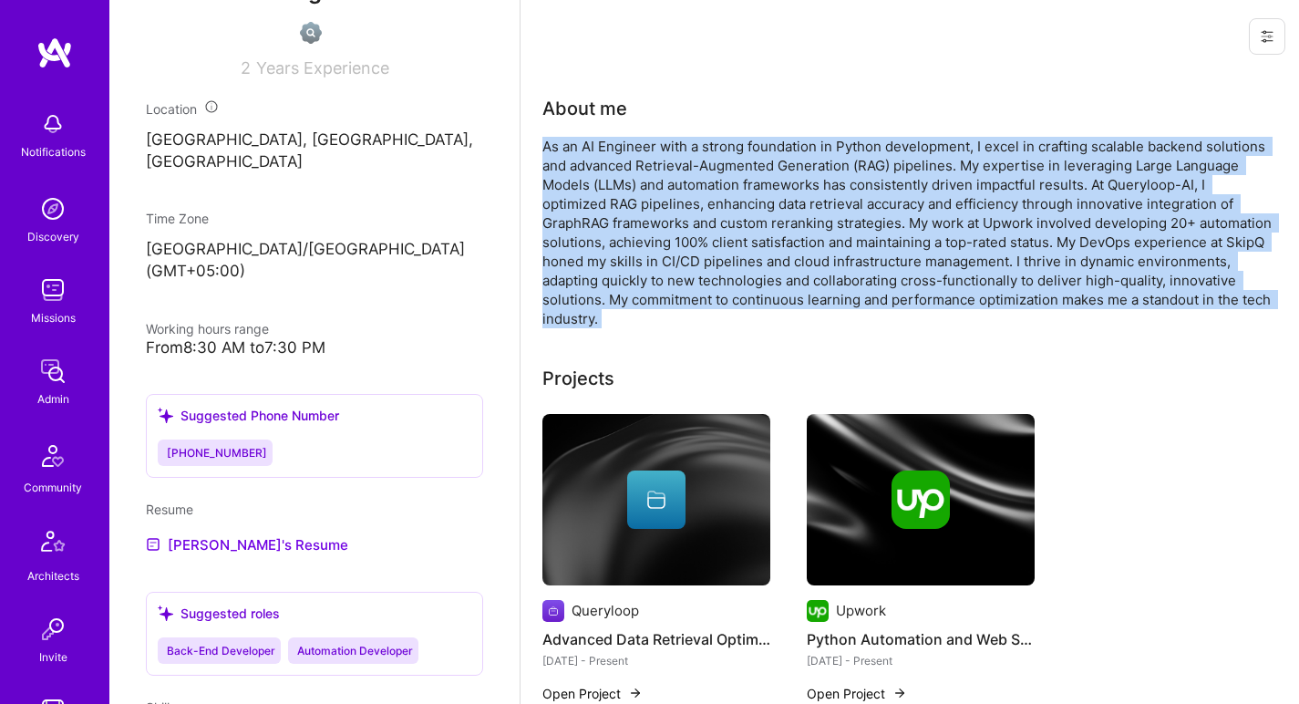
click at [728, 132] on div "About me As an AI Engineer with a strong foundation in Python development, I ex…" at bounding box center [906, 211] width 729 height 233
